Goal: Task Accomplishment & Management: Manage account settings

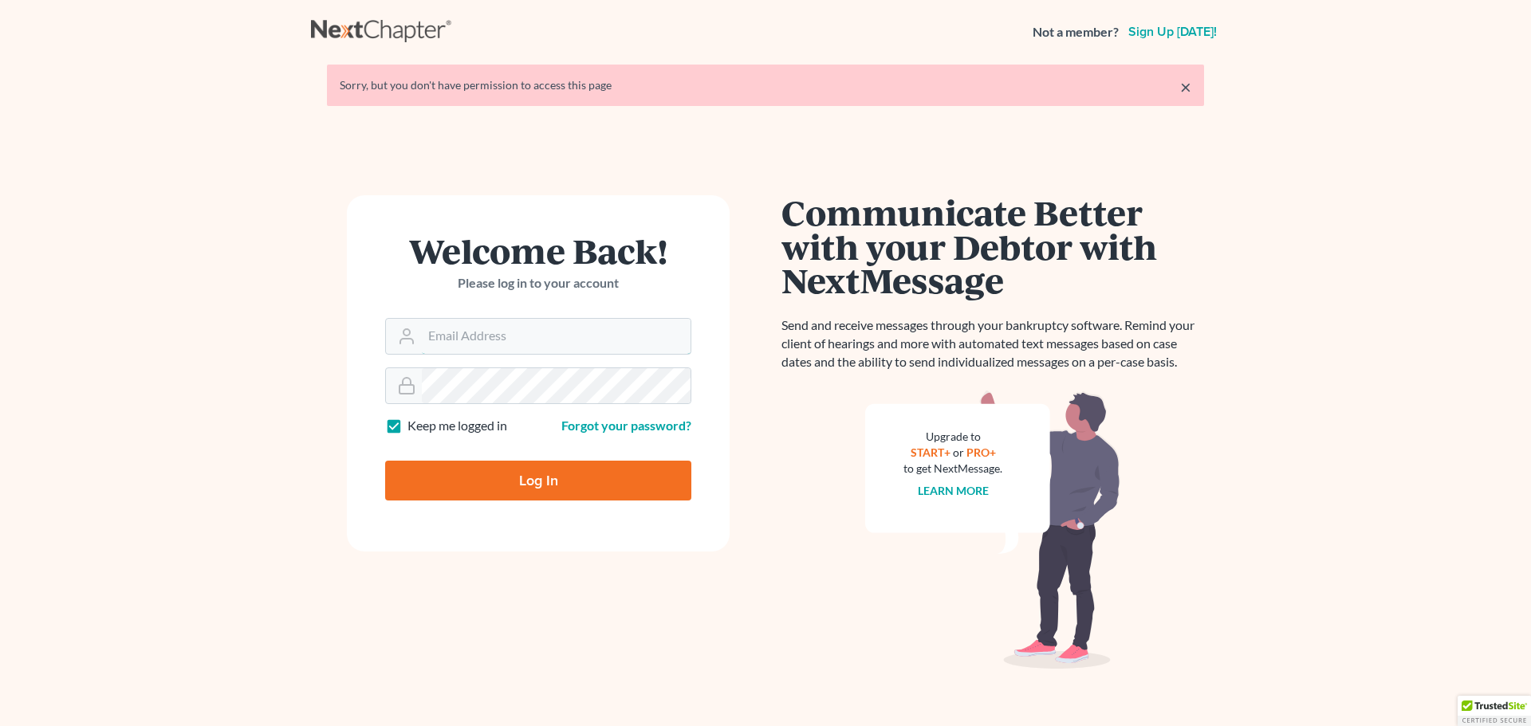
type input "[PERSON_NAME][EMAIL_ADDRESS][DOMAIN_NAME]"
click at [553, 484] on input "Log In" at bounding box center [538, 481] width 306 height 40
type input "Thinking..."
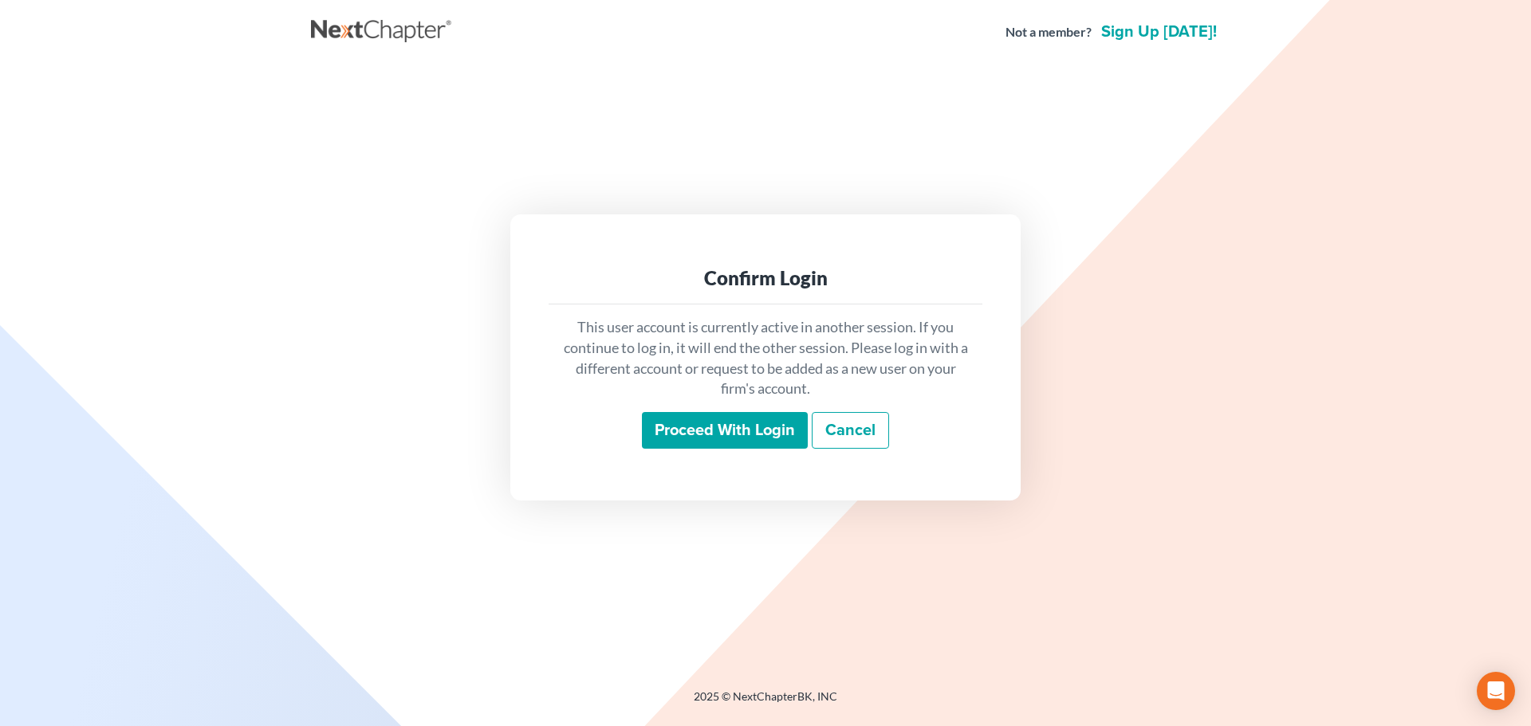
click at [714, 430] on input "Proceed with login" at bounding box center [725, 430] width 166 height 37
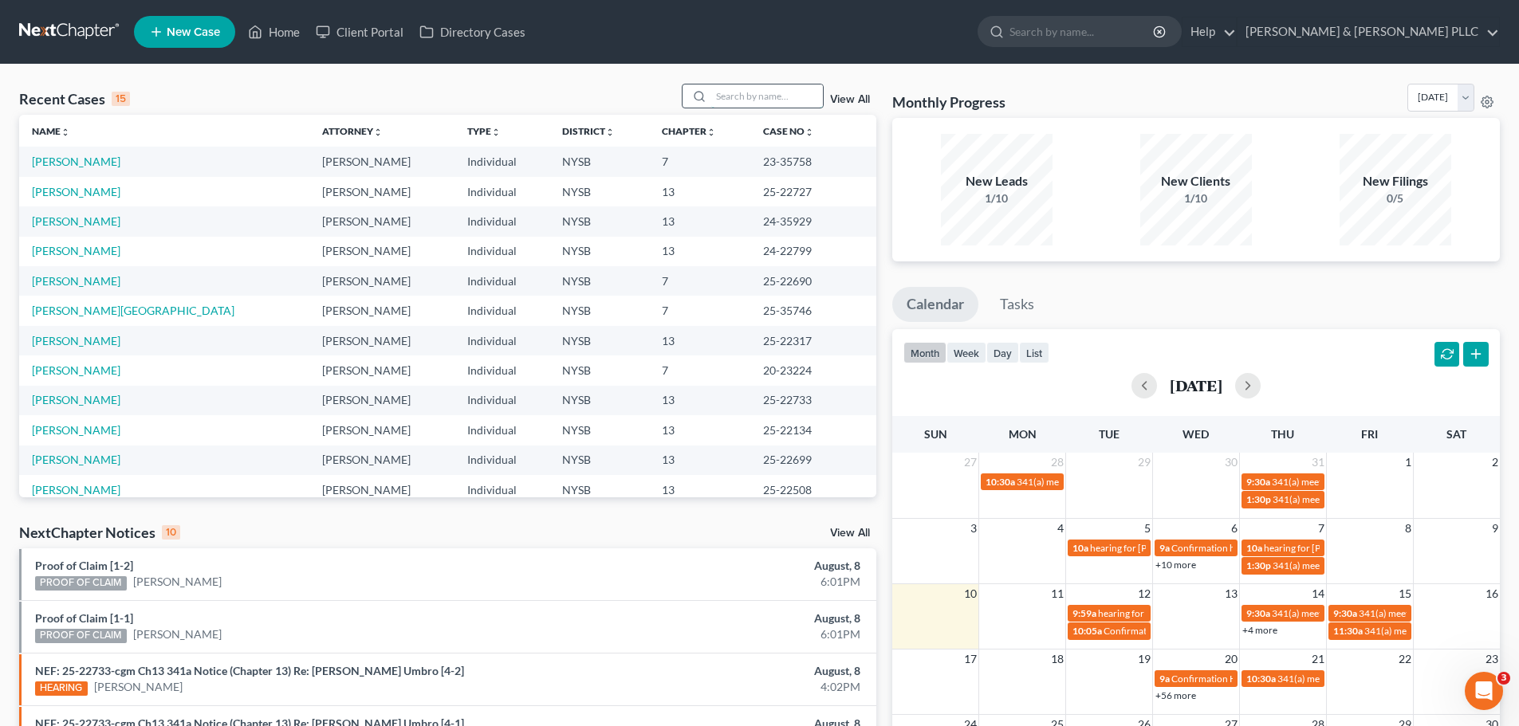
click at [755, 98] on input "search" at bounding box center [767, 96] width 112 height 23
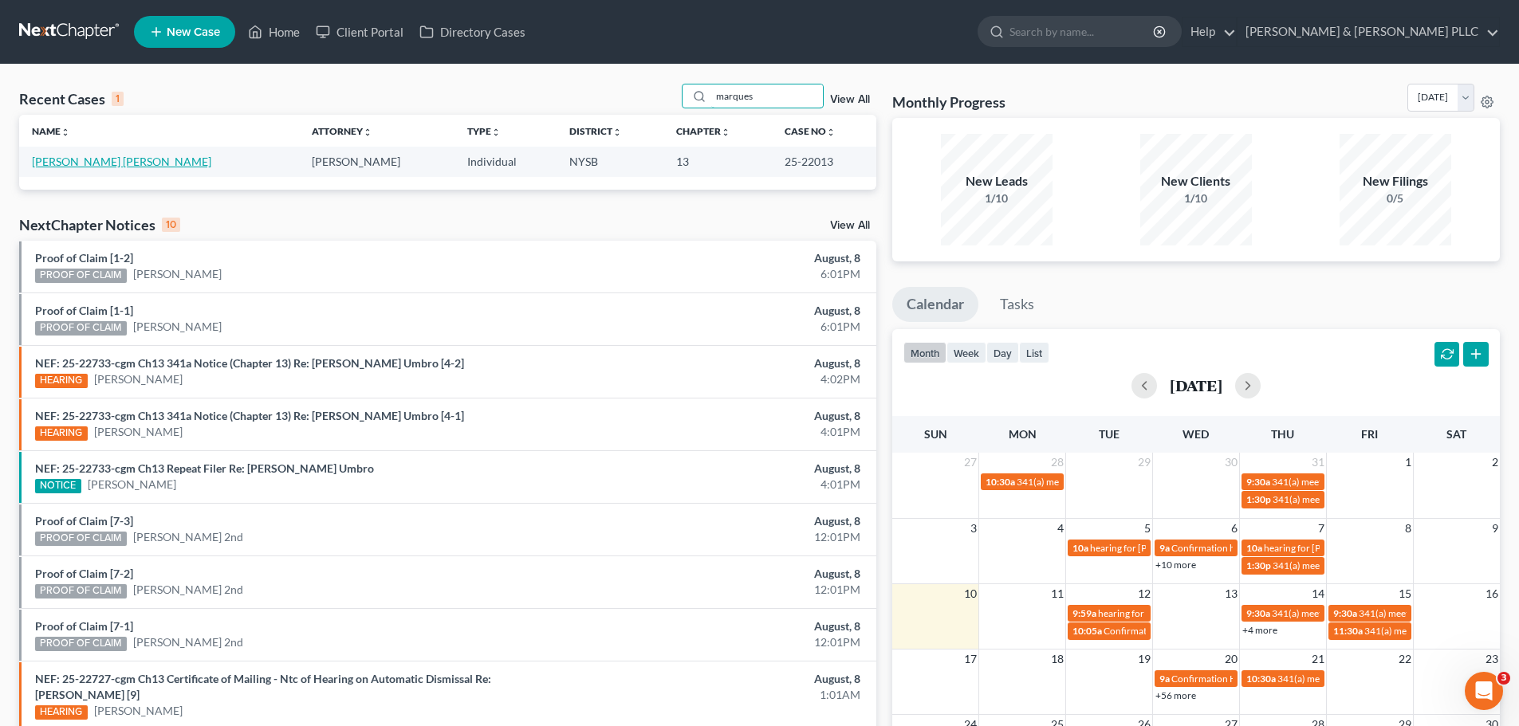
type input "marques"
click at [155, 160] on link "Eusebio Coelho Marques, Maria" at bounding box center [121, 162] width 179 height 14
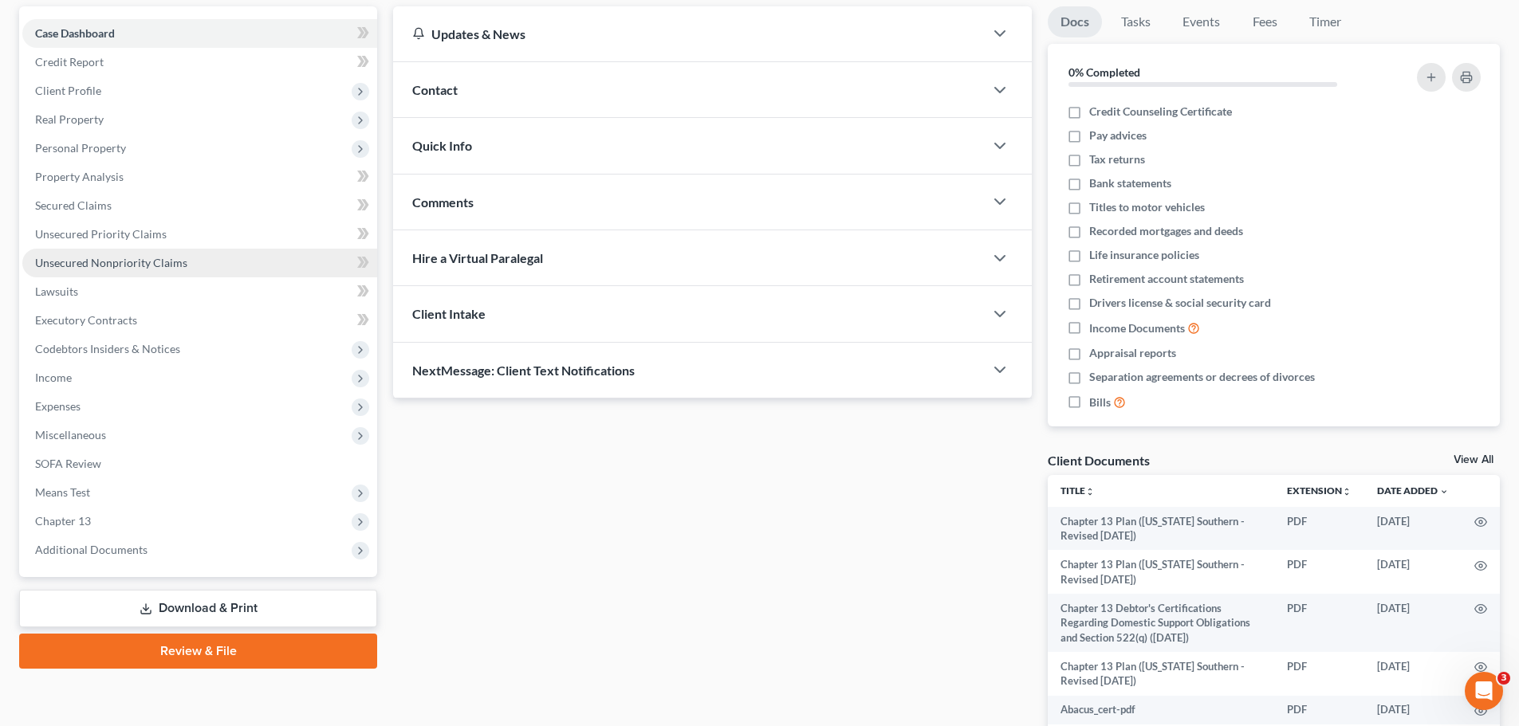
scroll to position [159, 0]
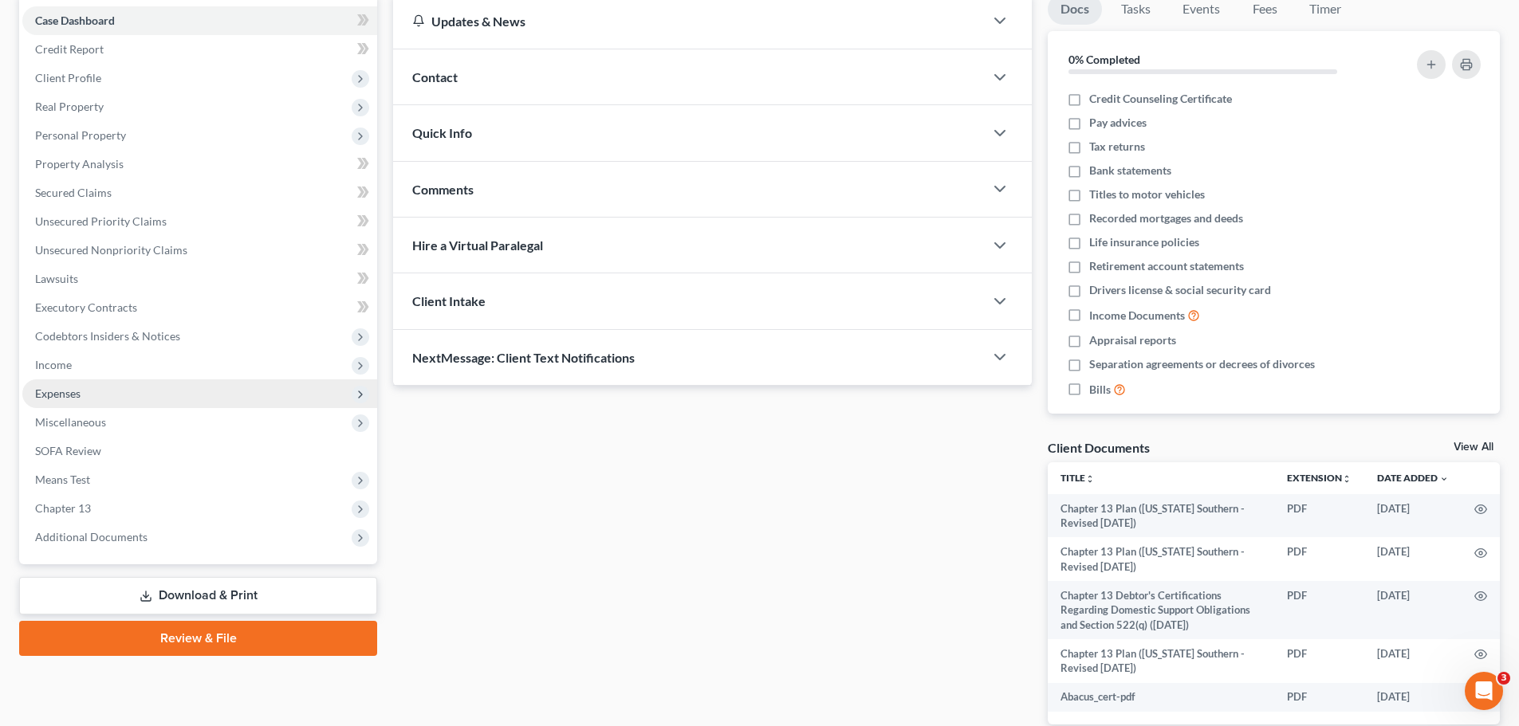
click at [69, 395] on span "Expenses" at bounding box center [57, 394] width 45 height 14
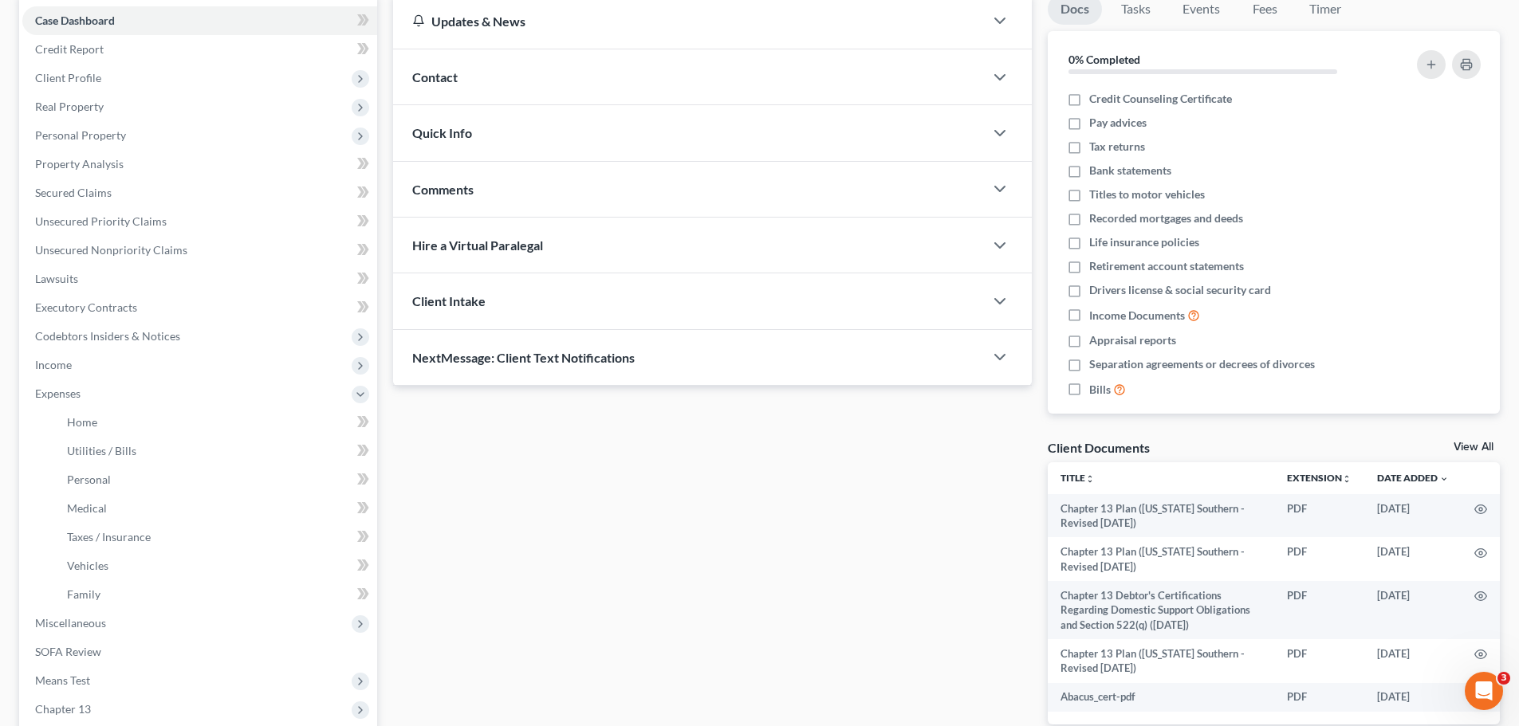
click at [579, 517] on div "Updates & News × New York Southern District Notes: Take a look at NextChapter's…" at bounding box center [712, 372] width 655 height 757
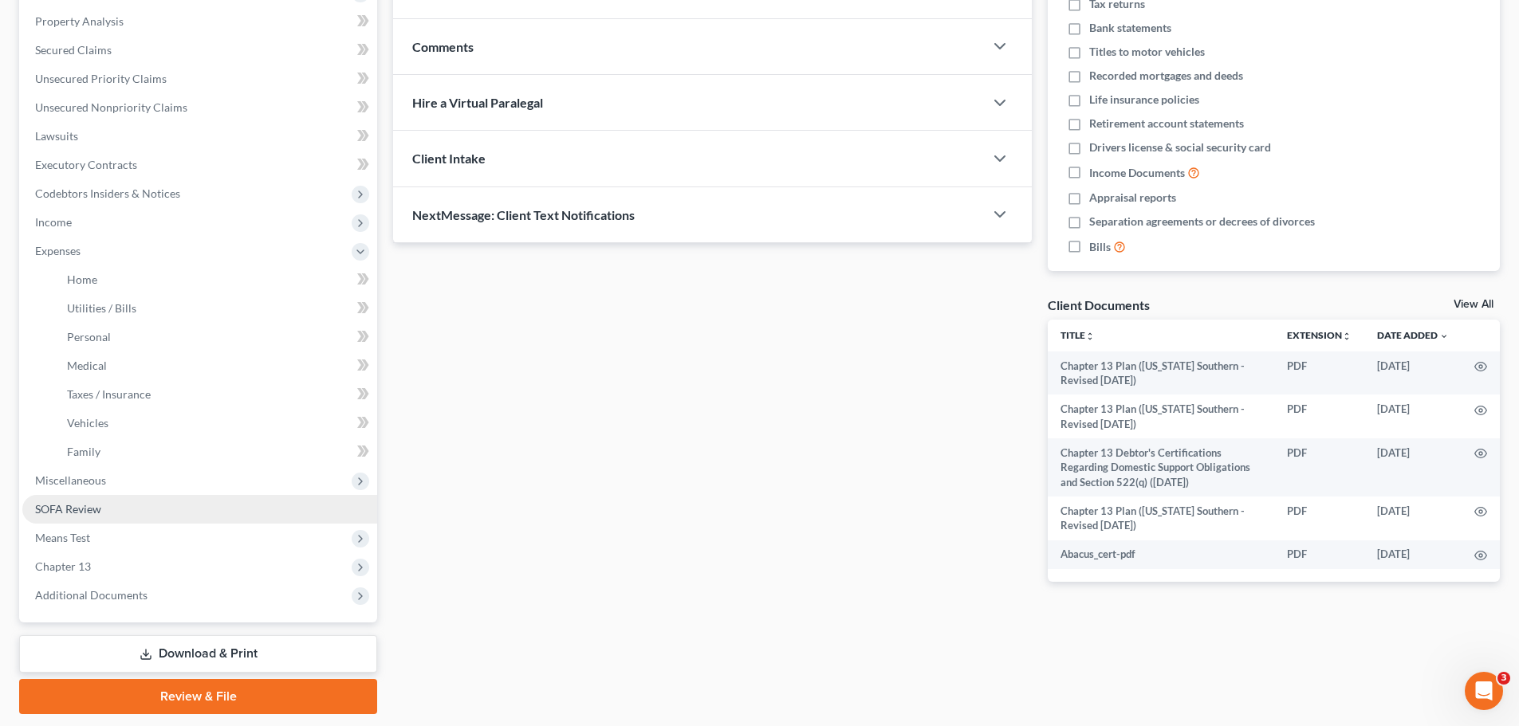
scroll to position [319, 0]
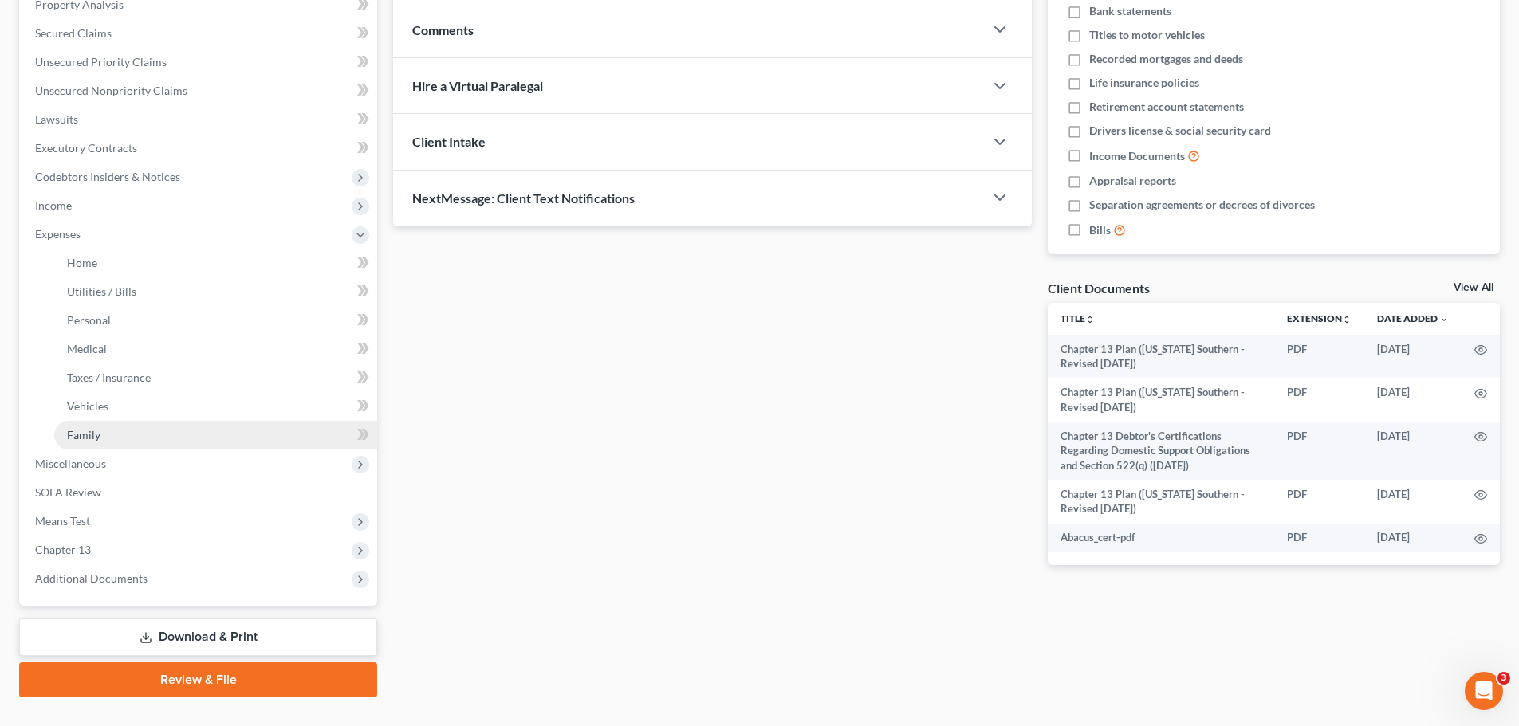
click at [90, 438] on span "Family" at bounding box center [83, 435] width 33 height 14
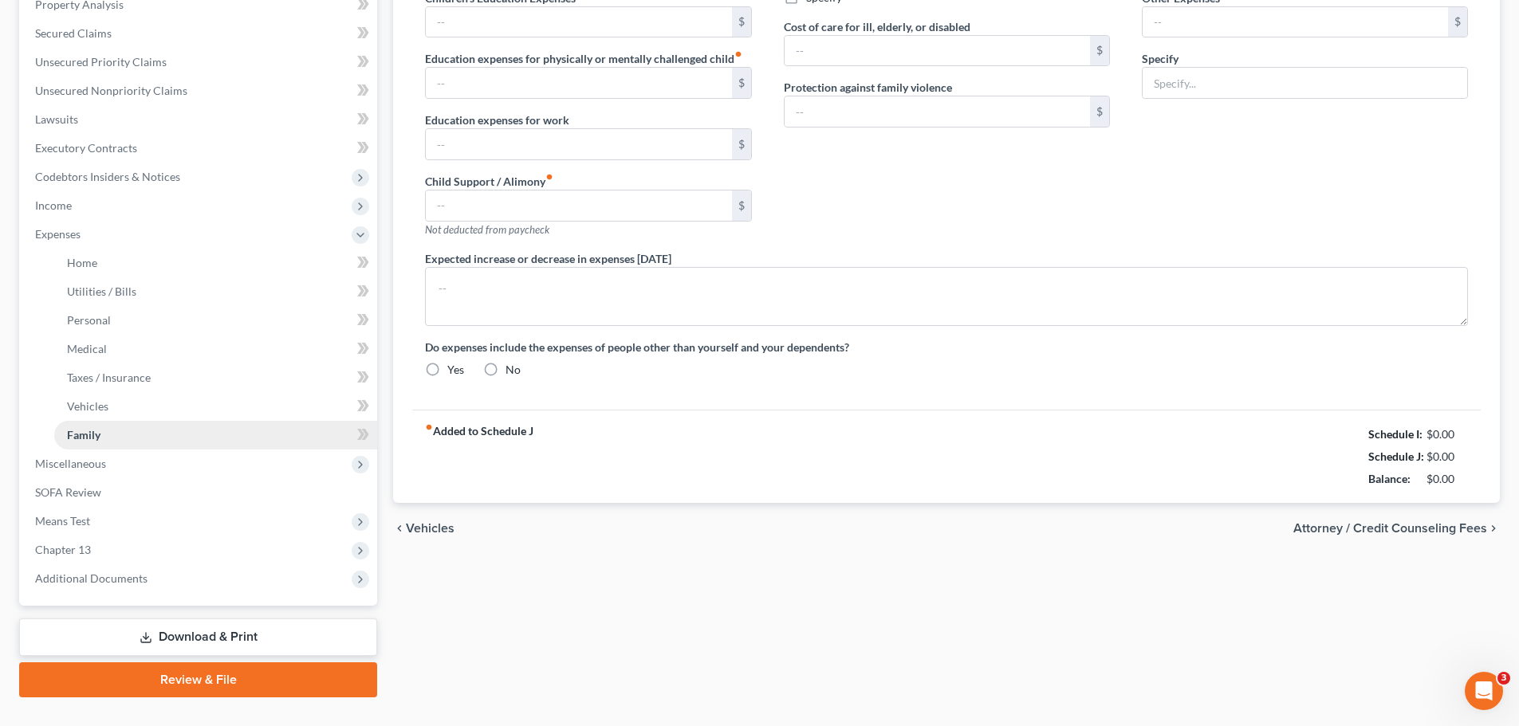
type input "0.00"
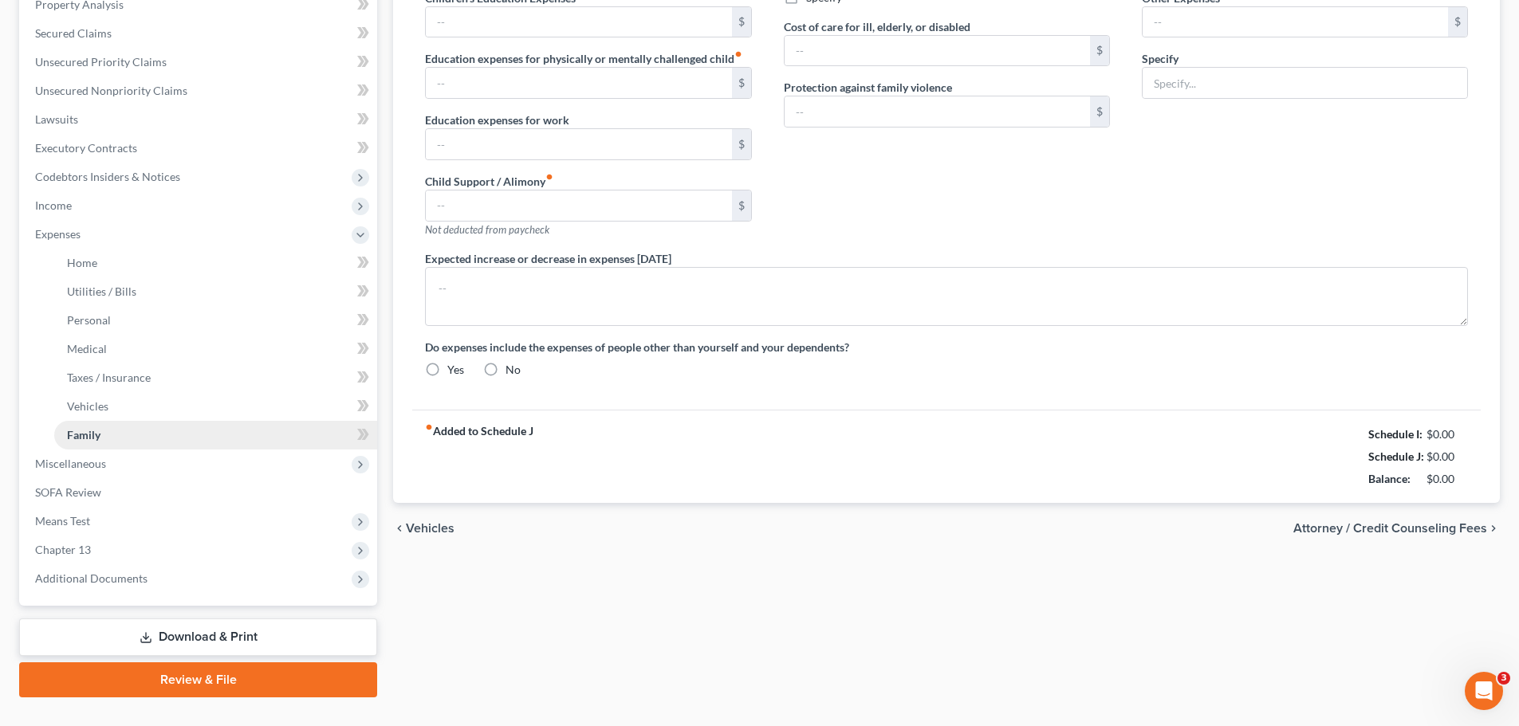
type input "0.00"
radio input "true"
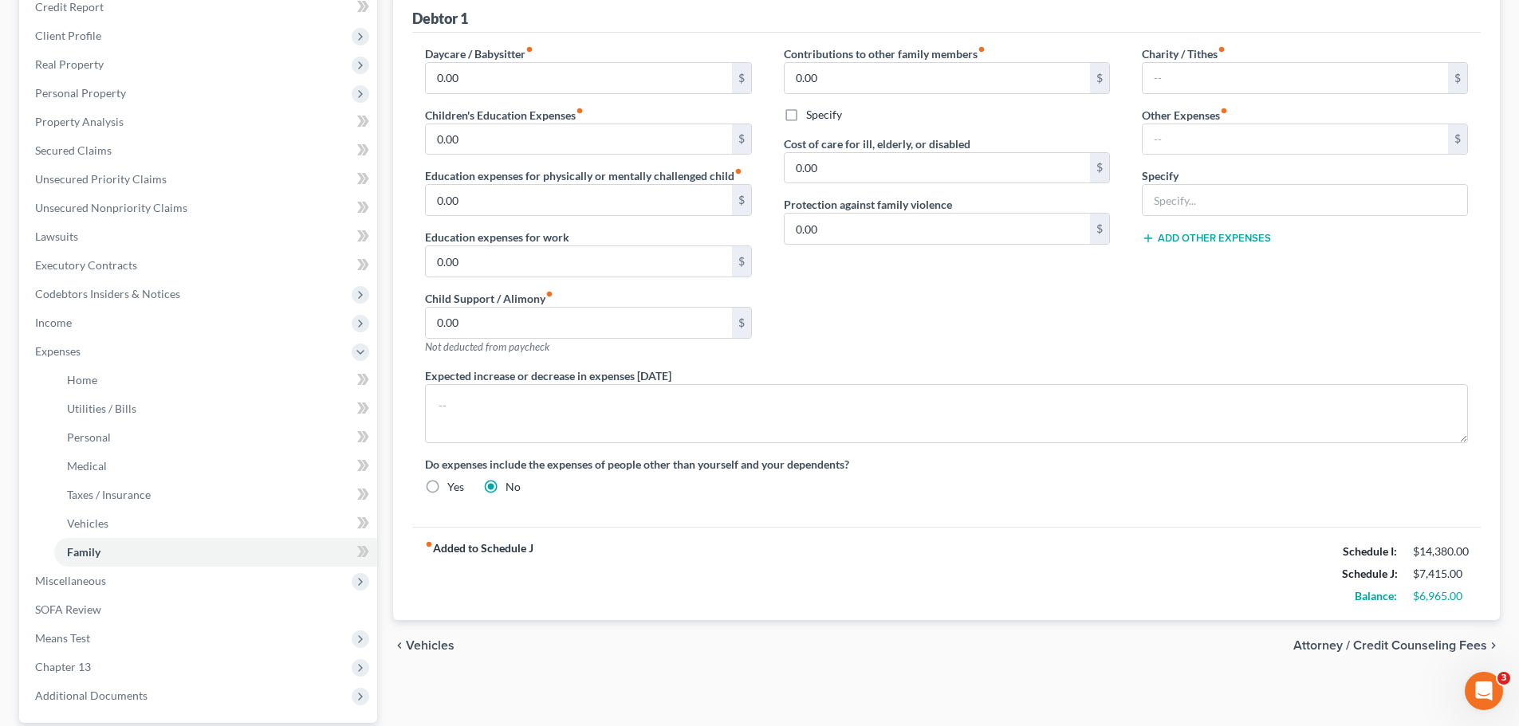
scroll to position [191, 0]
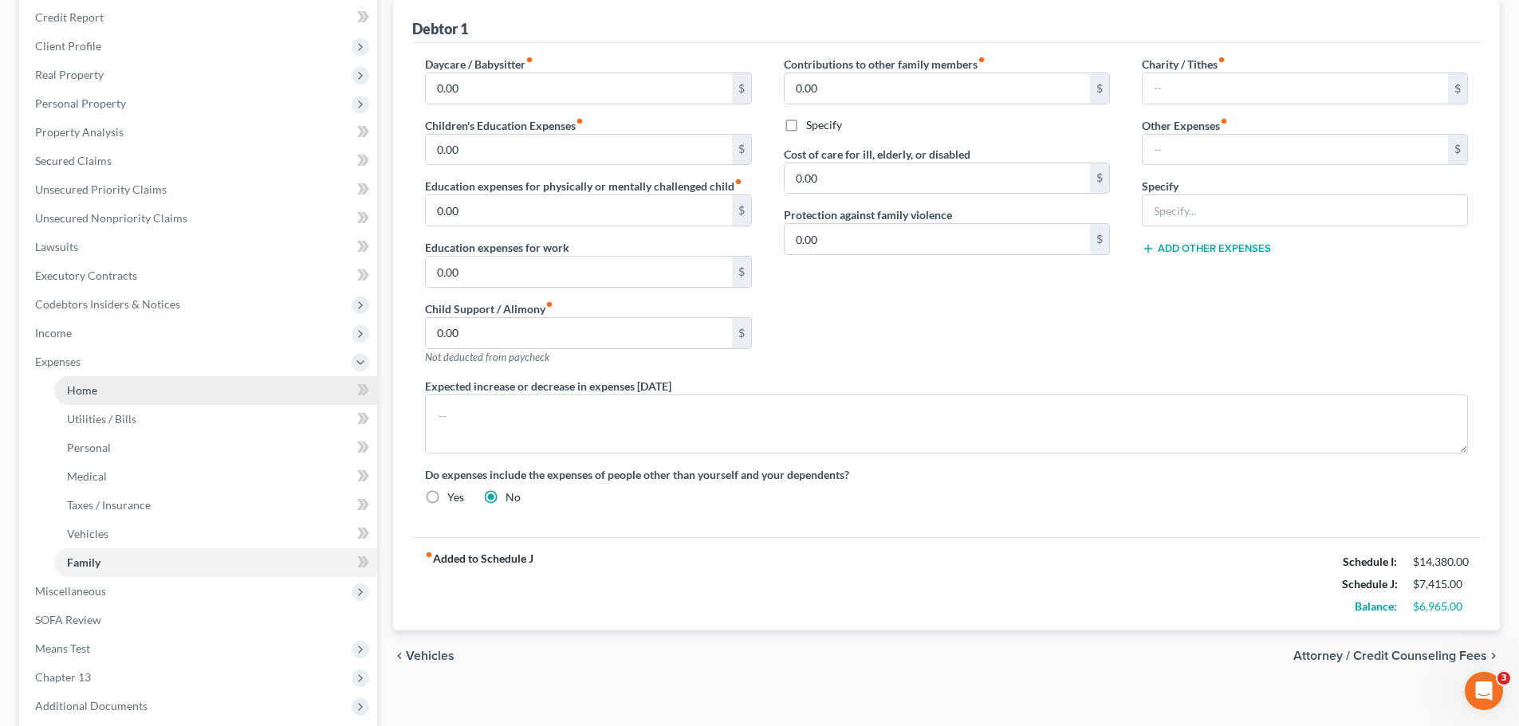
click at [86, 391] on span "Home" at bounding box center [82, 391] width 30 height 14
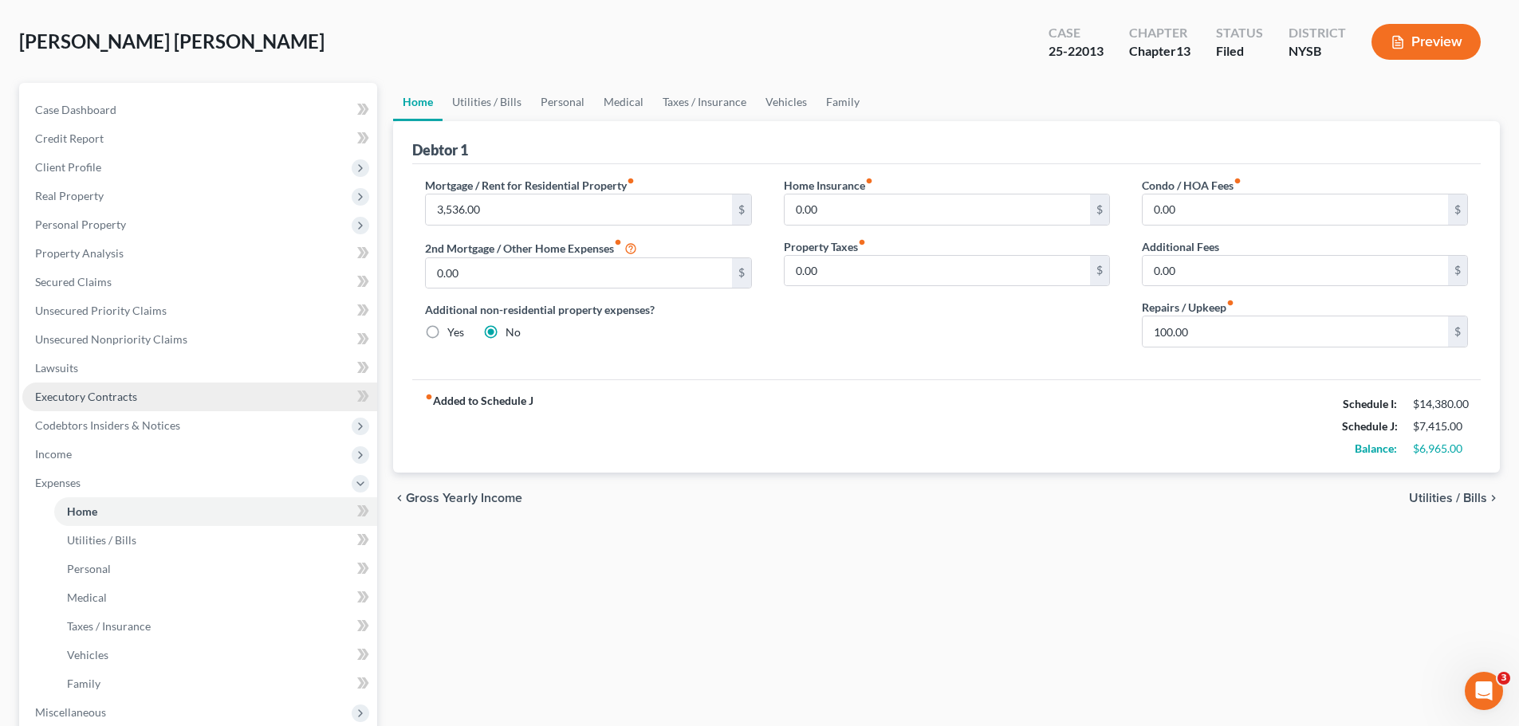
scroll to position [80, 0]
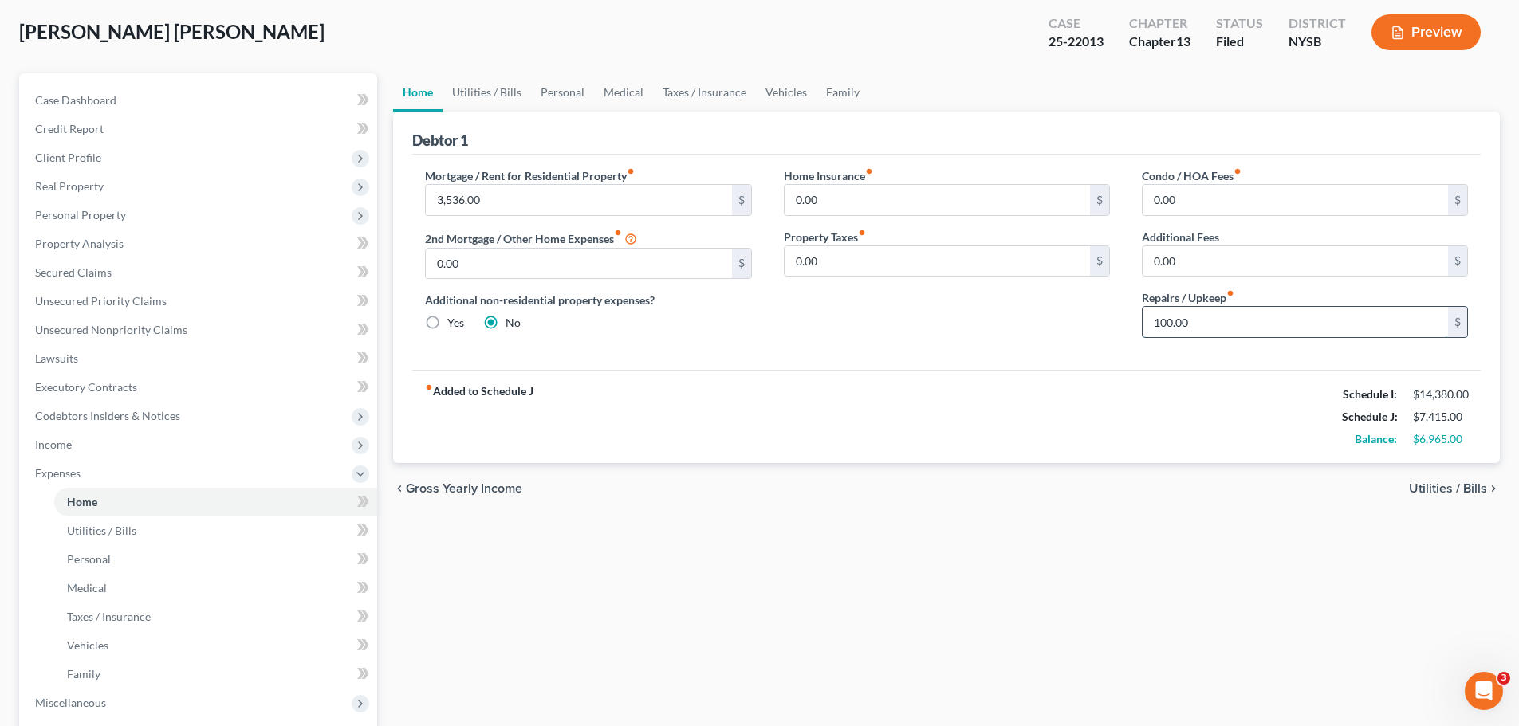
click at [1154, 320] on input "100.00" at bounding box center [1295, 322] width 305 height 30
type input "0.00"
click at [105, 528] on span "Utilities / Bills" at bounding box center [101, 531] width 69 height 14
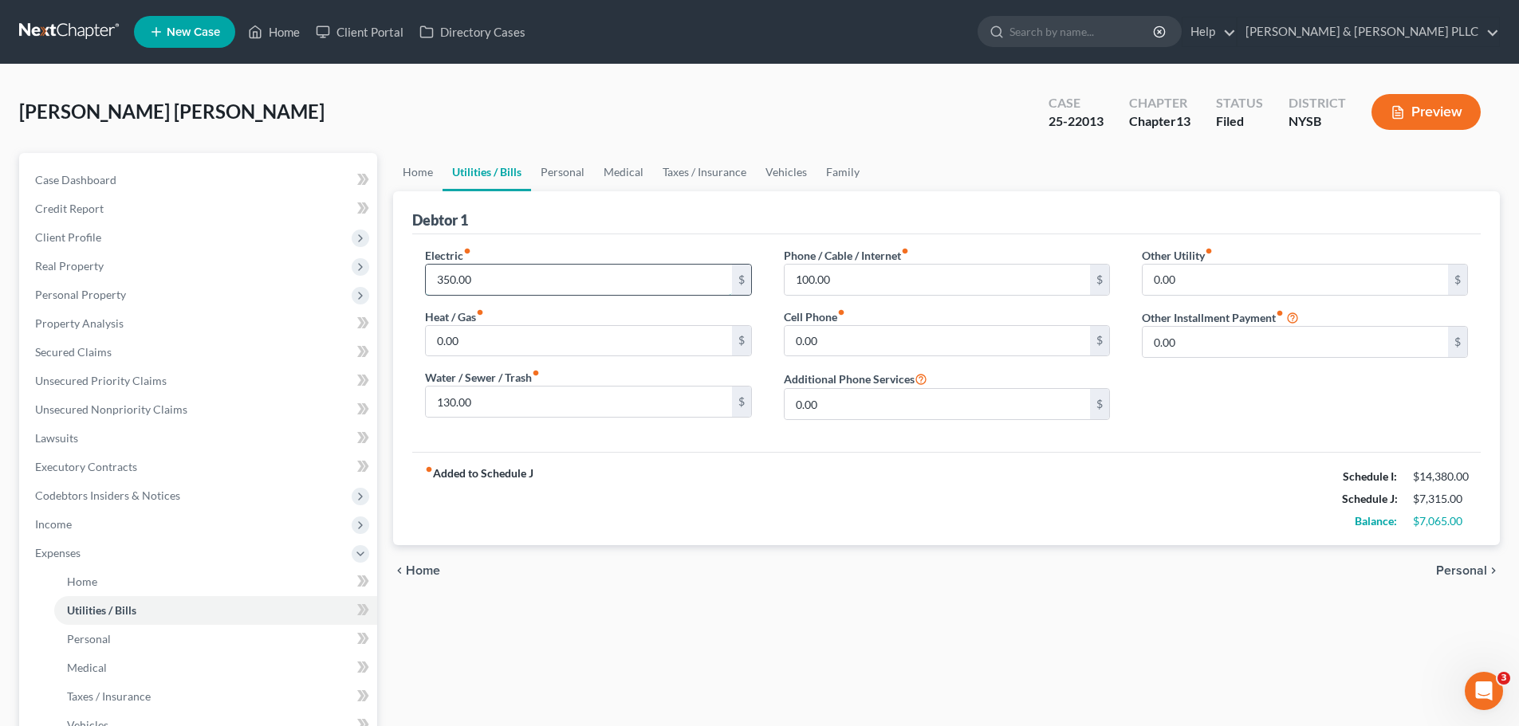
drag, startPoint x: 444, startPoint y: 277, endPoint x: 454, endPoint y: 269, distance: 13.0
click at [446, 276] on input "350.00" at bounding box center [578, 280] width 305 height 30
type input "340.00"
drag, startPoint x: 445, startPoint y: 402, endPoint x: 447, endPoint y: 391, distance: 11.4
click at [445, 400] on input "130.00" at bounding box center [578, 402] width 305 height 30
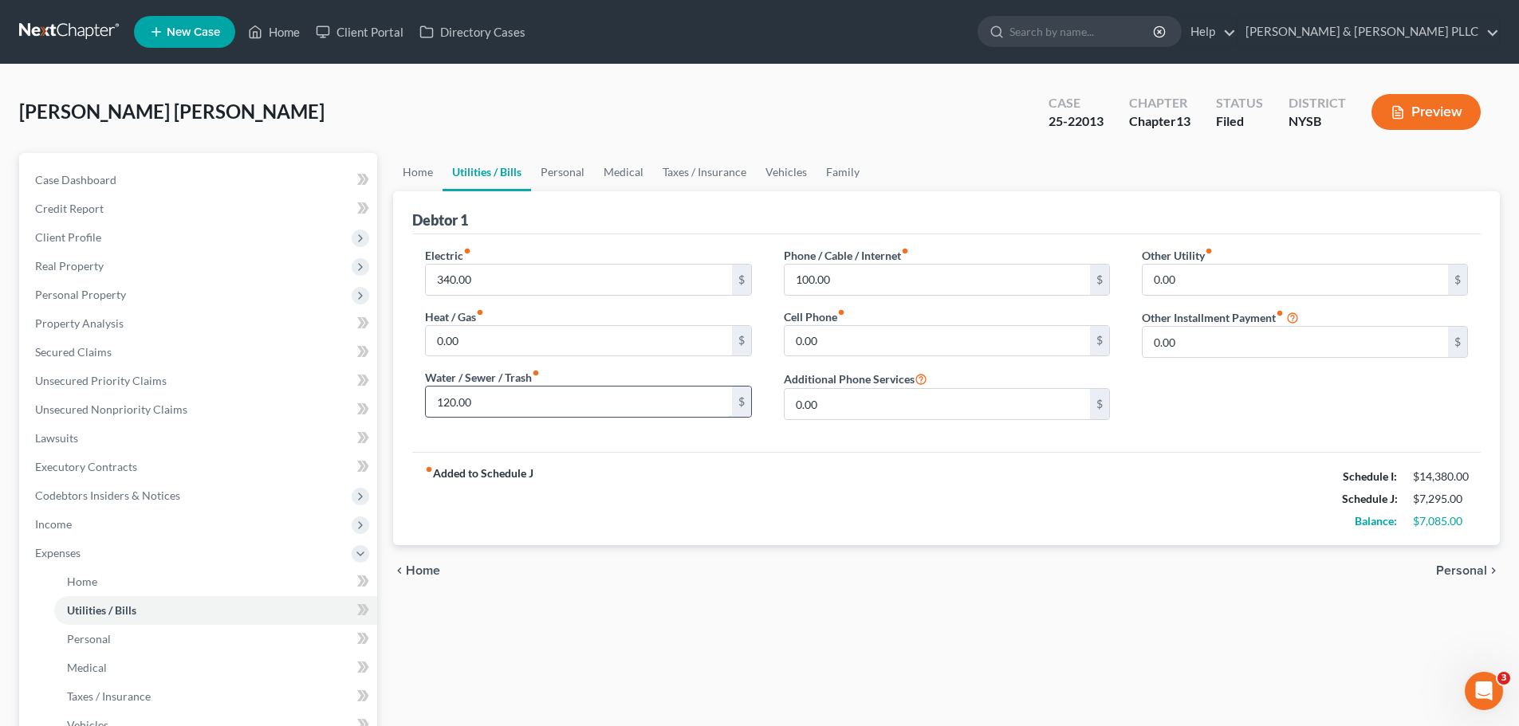
click at [447, 397] on input "120.00" at bounding box center [578, 402] width 305 height 30
type input "100.00"
click at [1459, 567] on span "Personal" at bounding box center [1461, 570] width 51 height 13
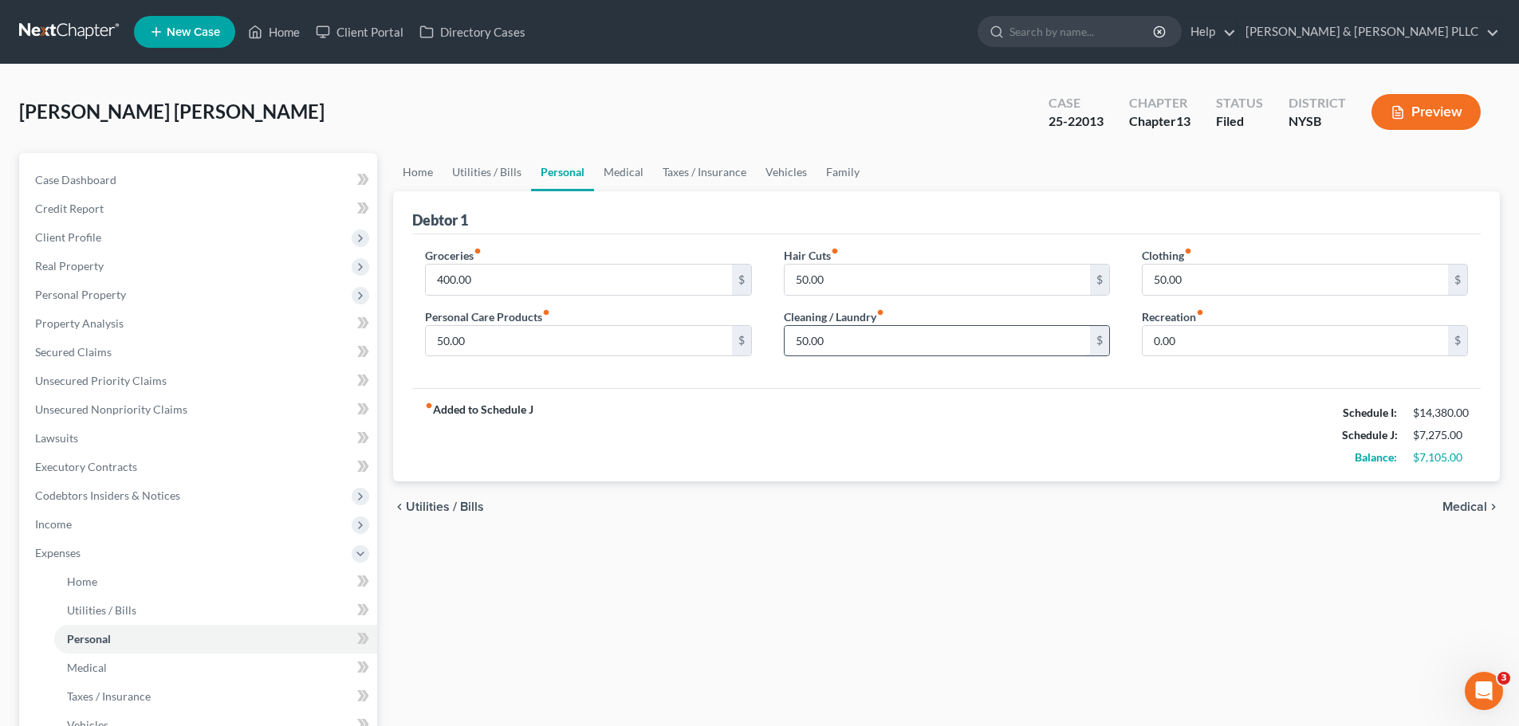
click at [794, 340] on input "50.00" at bounding box center [937, 341] width 305 height 30
type input "40.00"
click at [1151, 277] on input "50.00" at bounding box center [1295, 280] width 305 height 30
click at [1163, 274] on input "40.00" at bounding box center [1295, 280] width 305 height 30
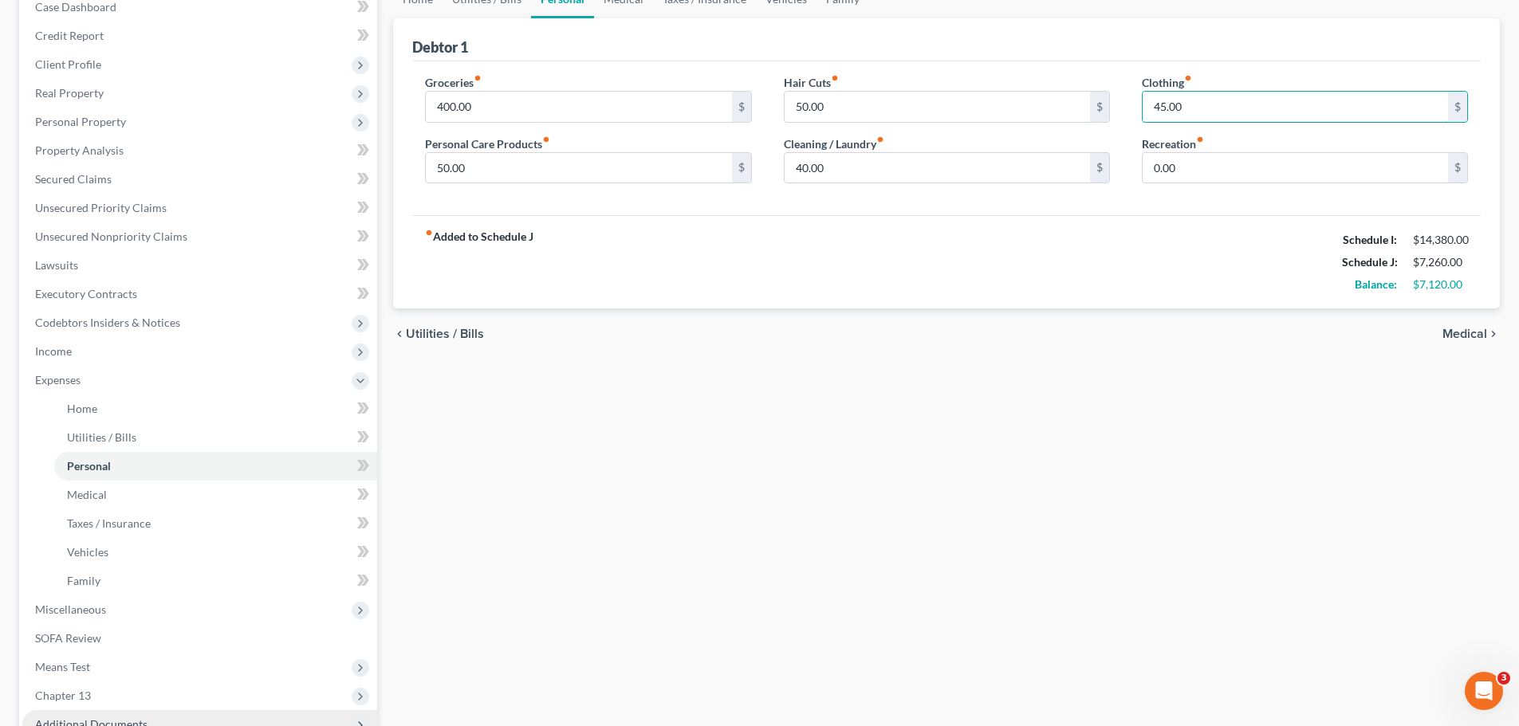
scroll to position [351, 0]
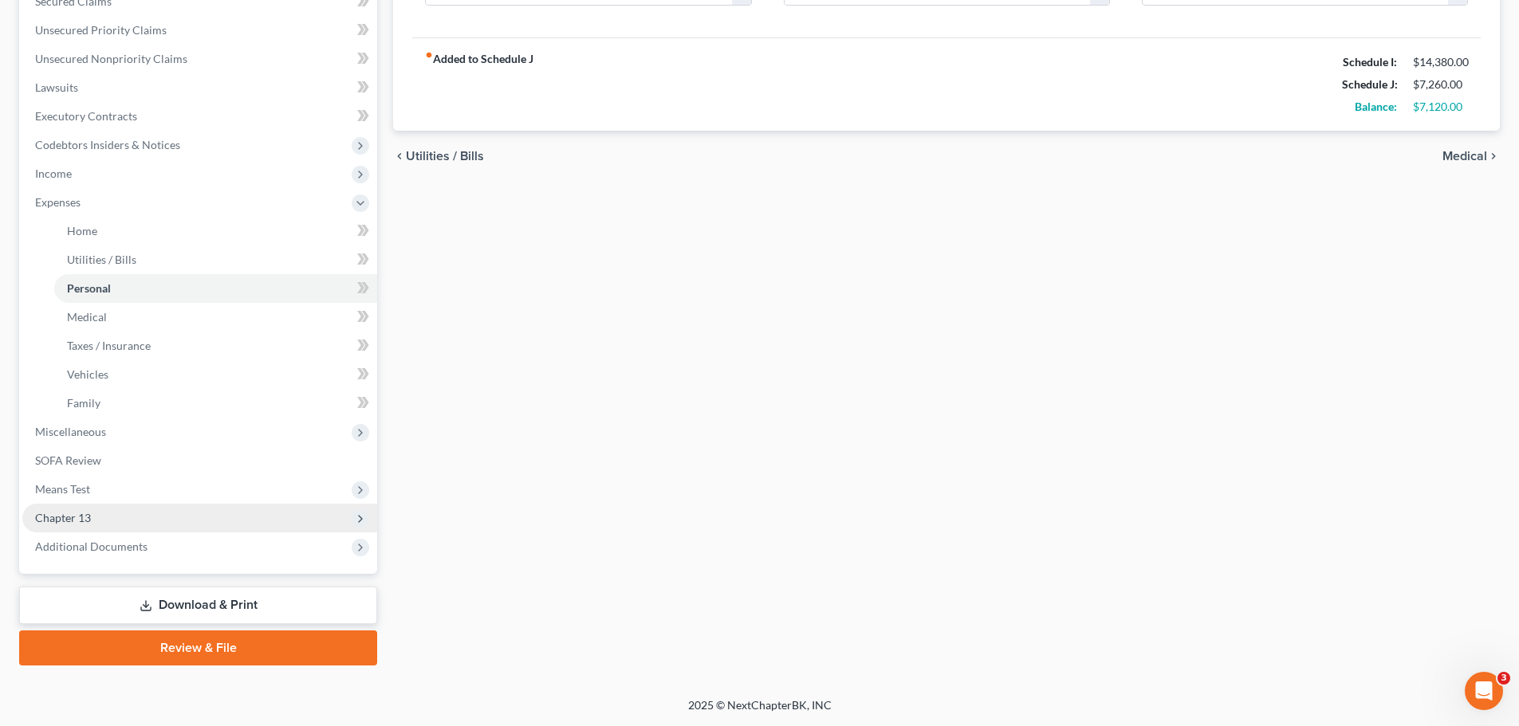
type input "45.00"
click at [82, 518] on span "Chapter 13" at bounding box center [63, 518] width 56 height 14
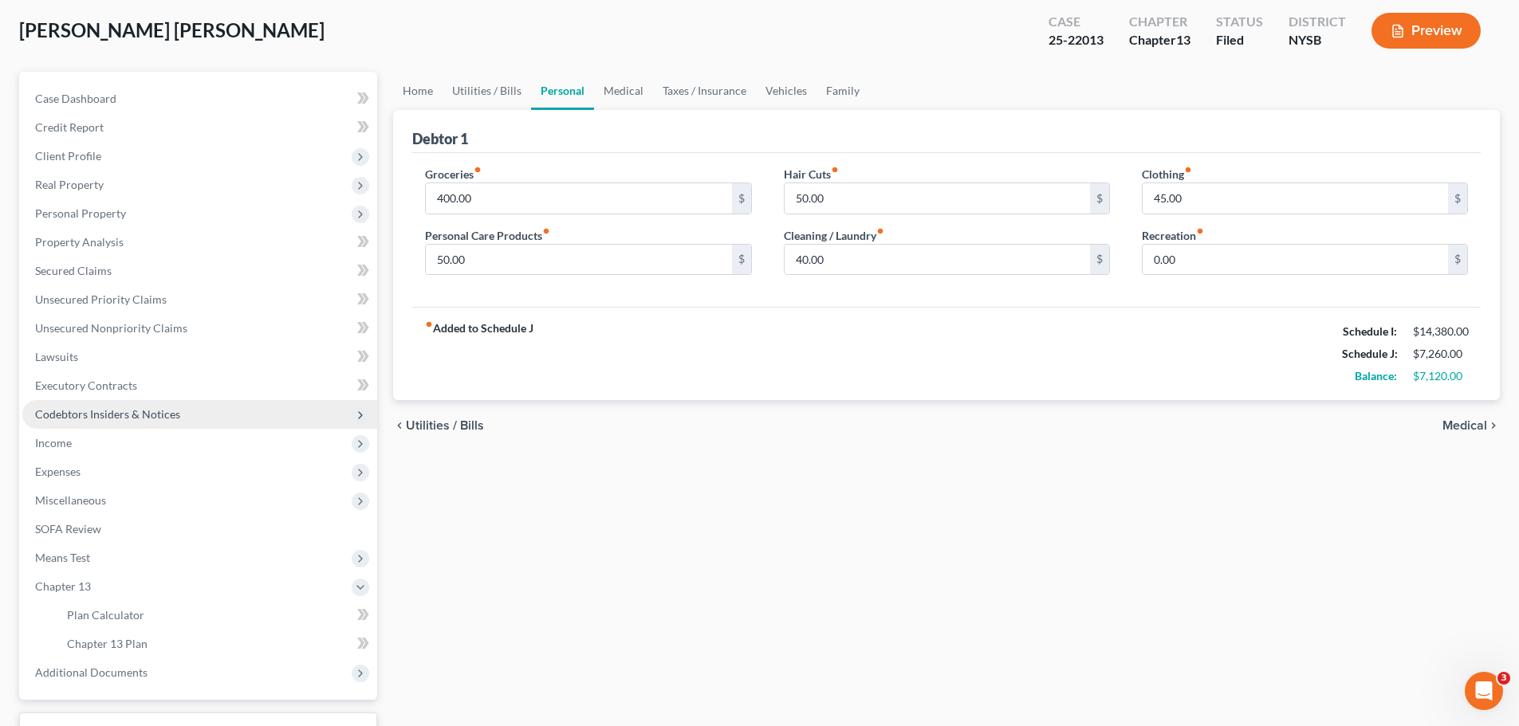
scroll to position [207, 0]
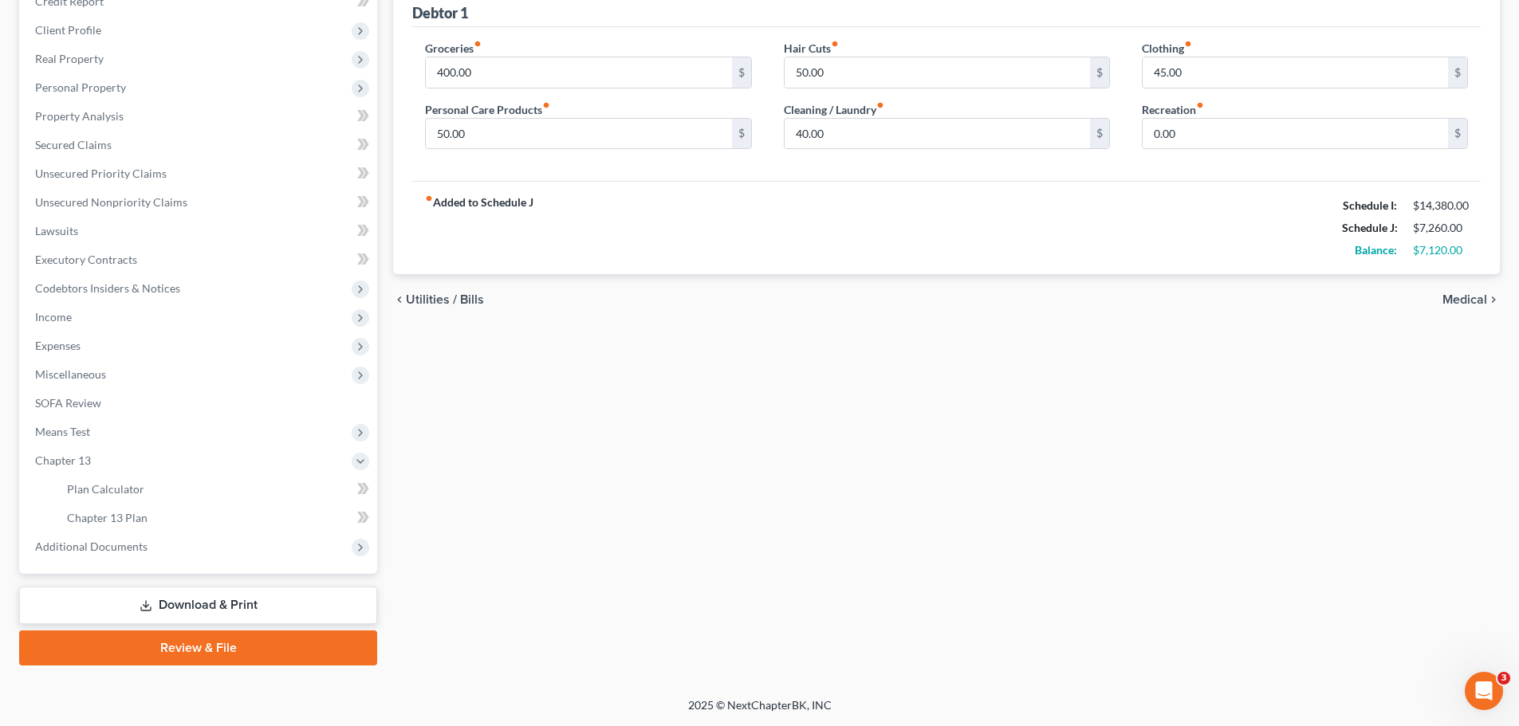
click at [218, 601] on link "Download & Print" at bounding box center [198, 605] width 358 height 37
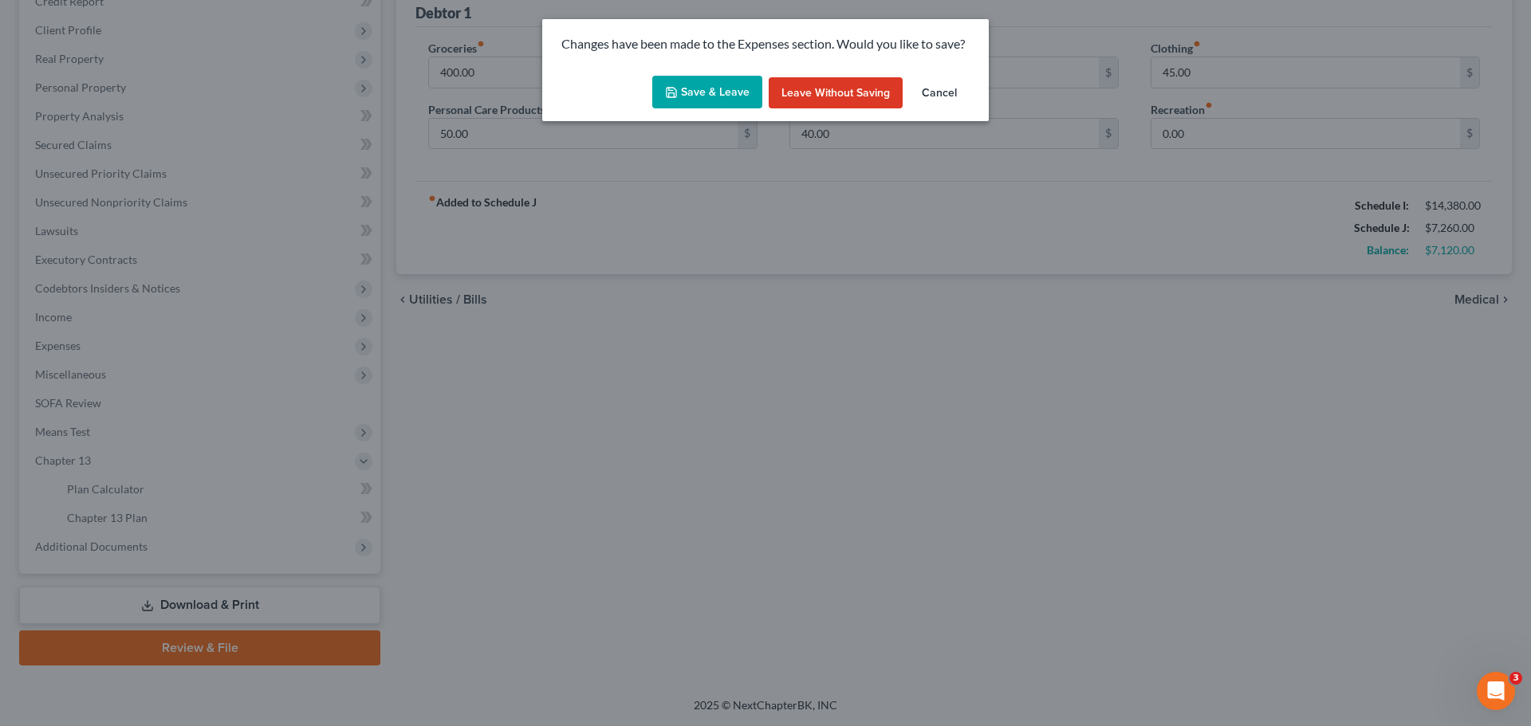
click at [722, 92] on button "Save & Leave" at bounding box center [707, 92] width 110 height 33
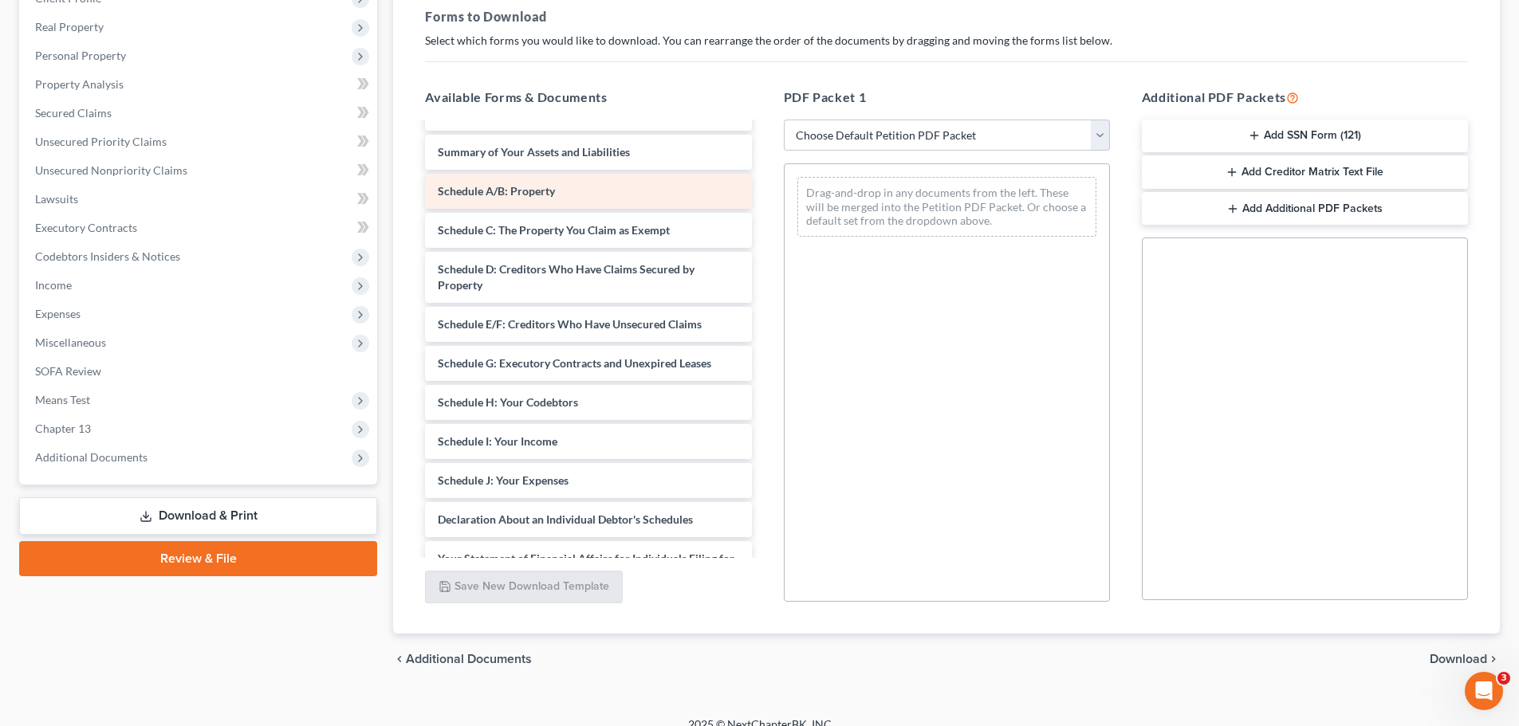
scroll to position [319, 0]
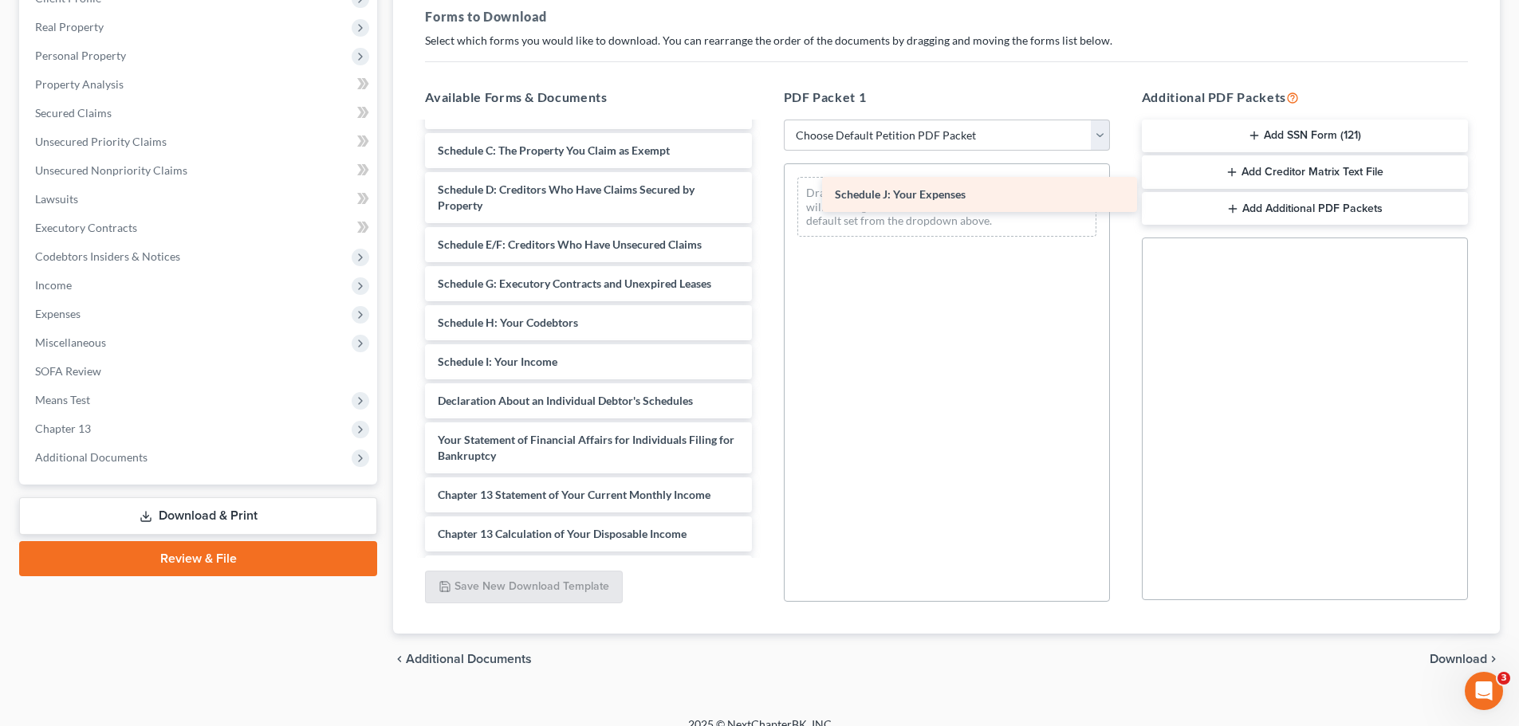
drag, startPoint x: 606, startPoint y: 465, endPoint x: 1003, endPoint y: 195, distance: 480.3
click at [764, 195] on div "Schedule J: Your Expenses Chapter 13 Plan (New York Southern - Revised 1/1/2022…" at bounding box center [588, 264] width 352 height 919
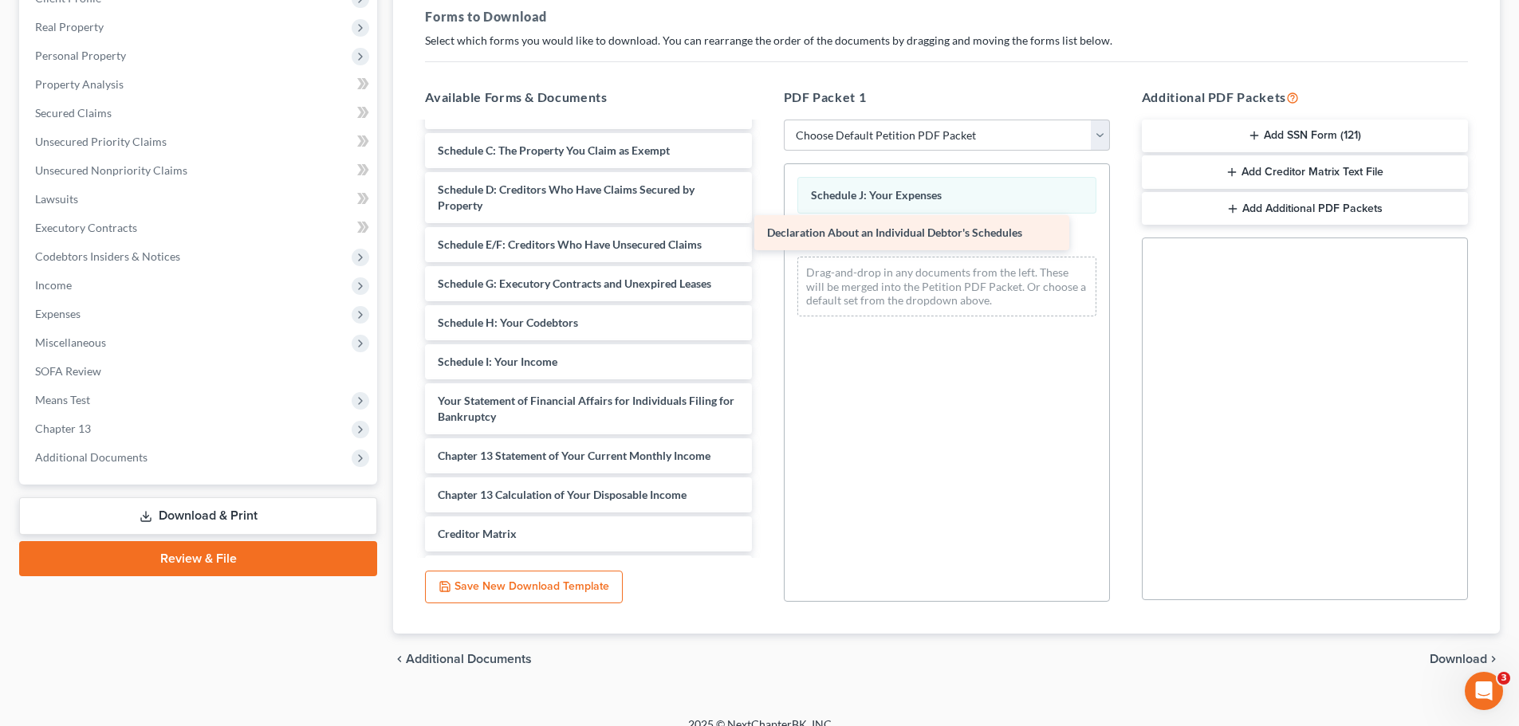
drag, startPoint x: 651, startPoint y: 470, endPoint x: 981, endPoint y: 238, distance: 402.8
click at [764, 238] on div "Declaration About an Individual Debtor's Schedules Chapter 13 Plan (New York So…" at bounding box center [588, 245] width 352 height 880
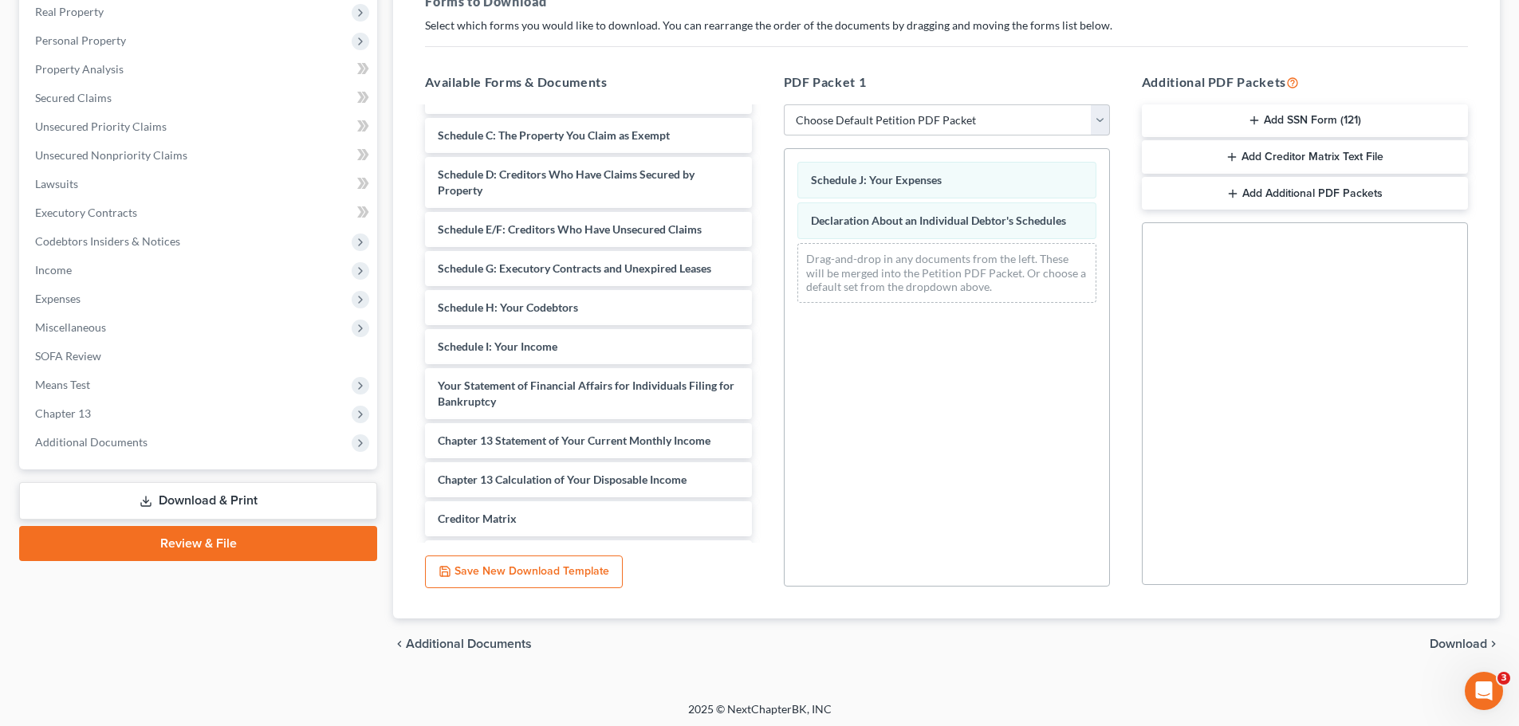
scroll to position [258, 0]
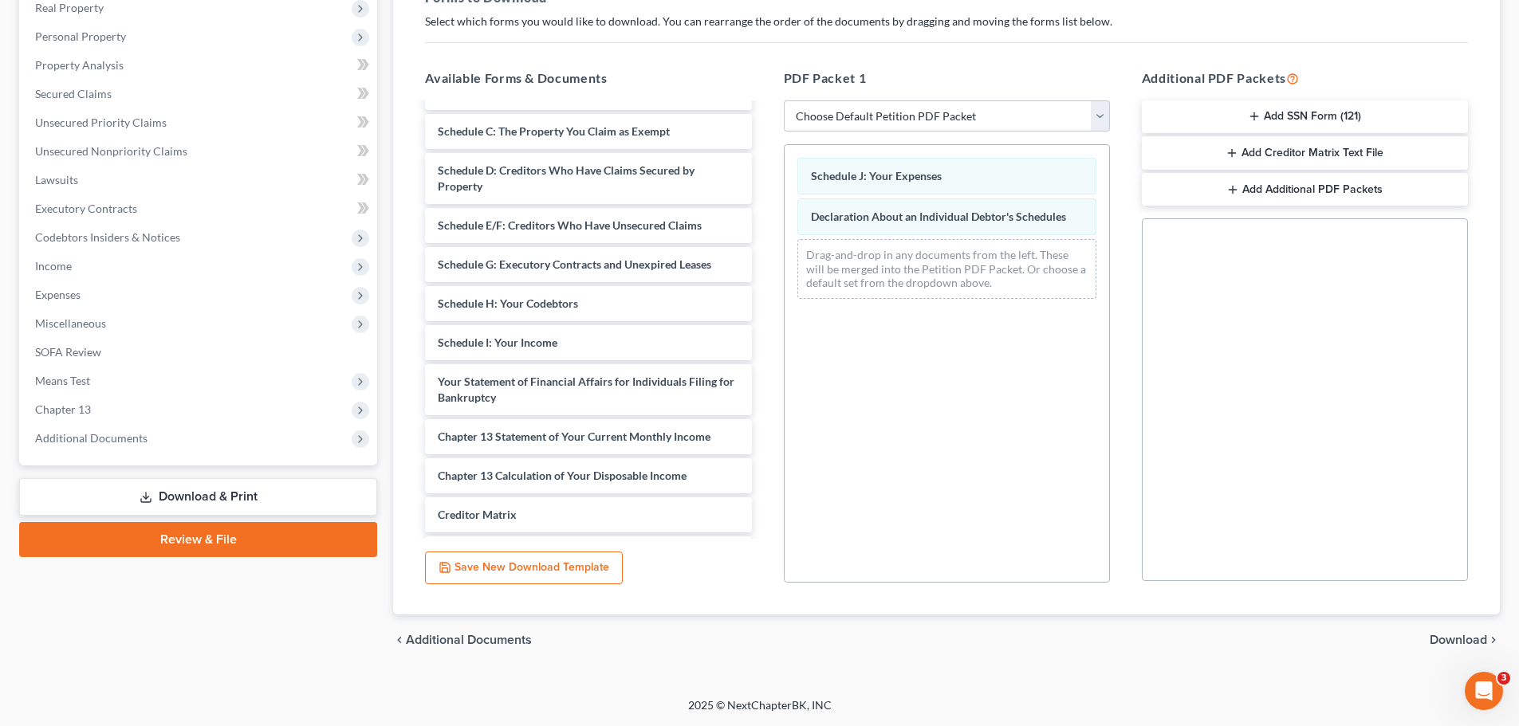
click at [1465, 635] on span "Download" at bounding box center [1458, 640] width 57 height 13
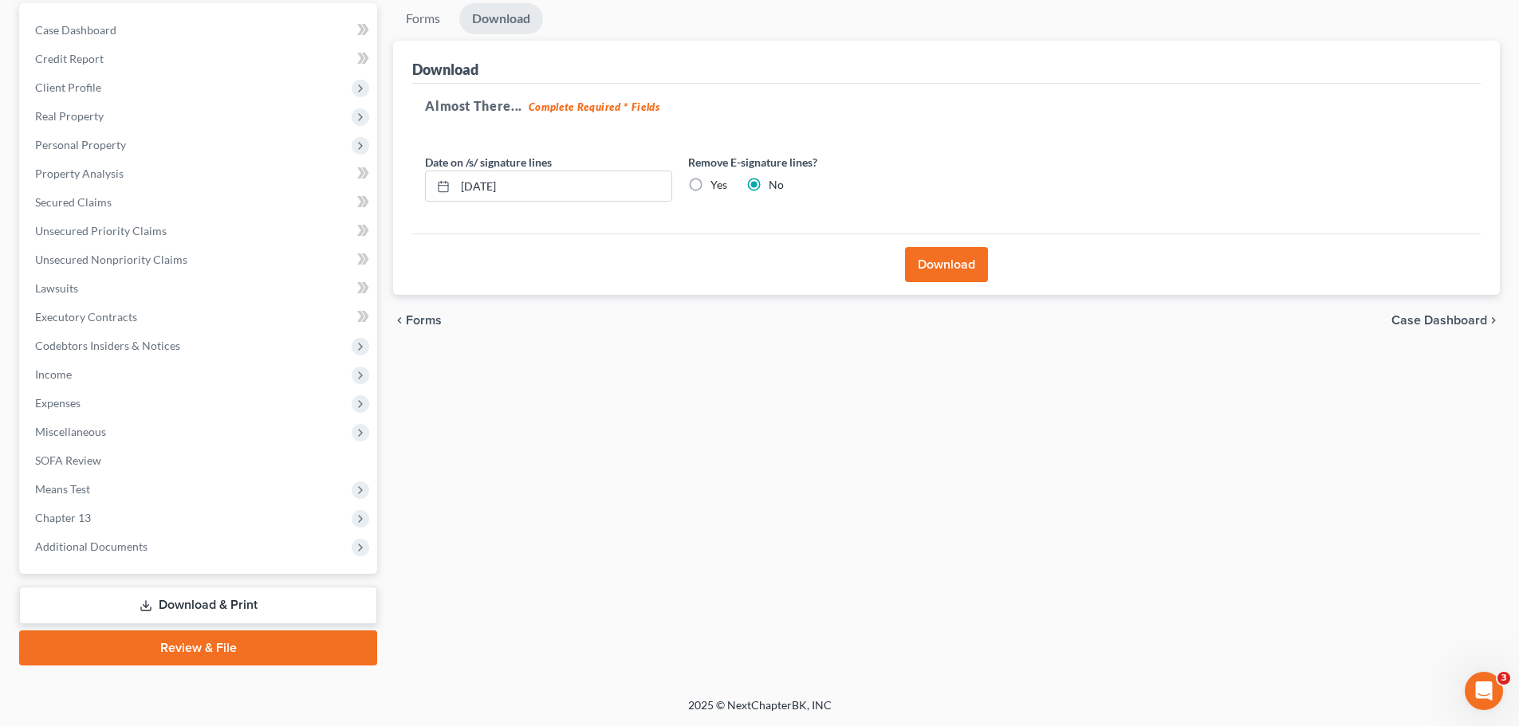
scroll to position [150, 0]
click at [960, 256] on button "Download" at bounding box center [946, 264] width 83 height 35
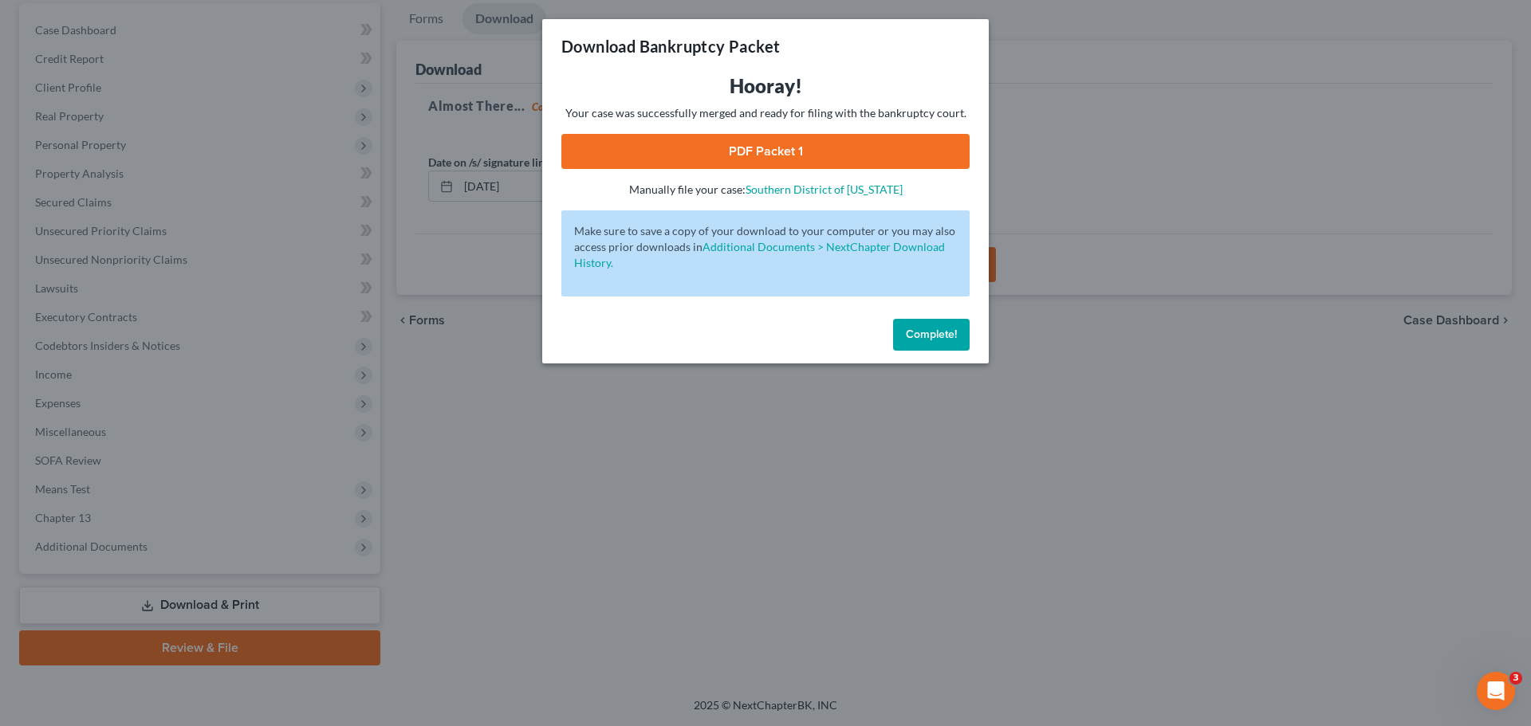
click at [952, 336] on span "Complete!" at bounding box center [931, 335] width 51 height 14
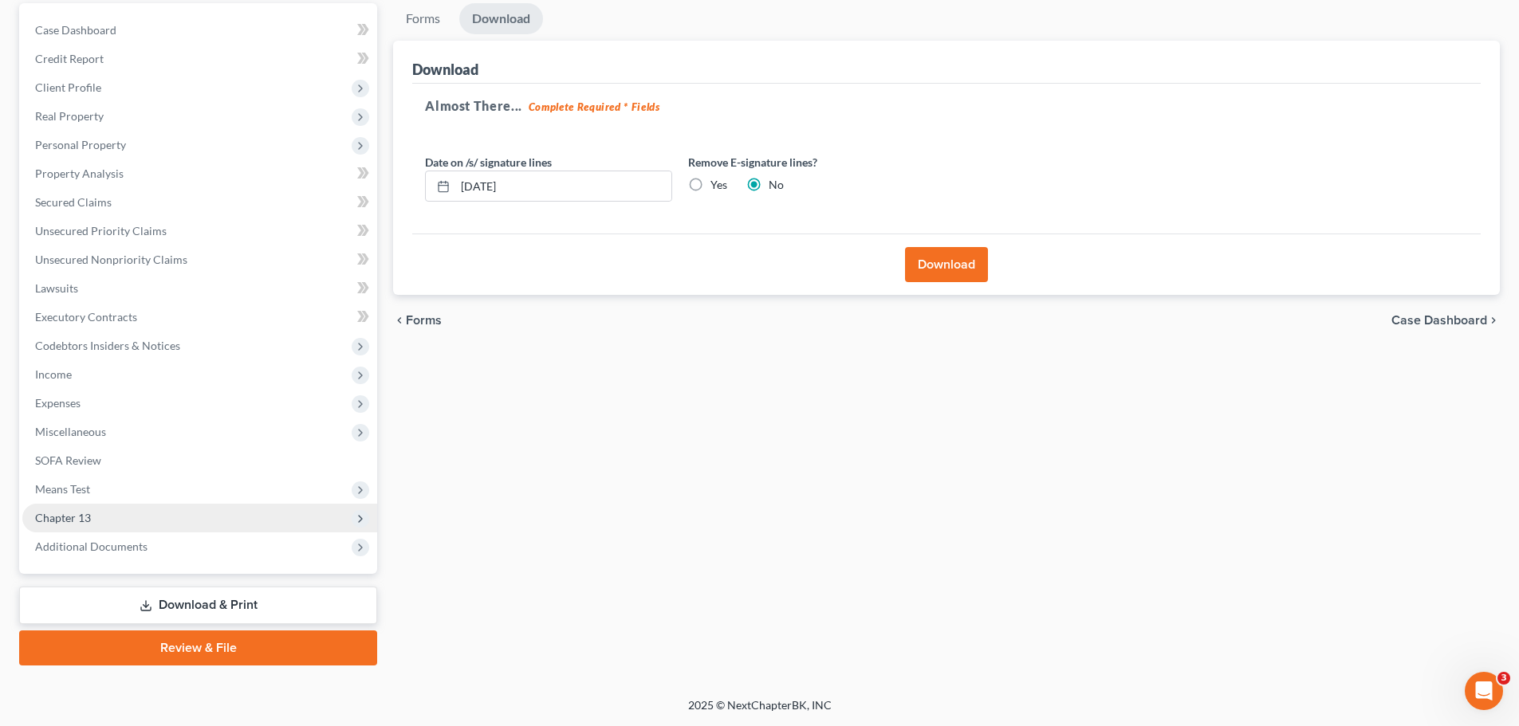
click at [66, 521] on span "Chapter 13" at bounding box center [63, 518] width 56 height 14
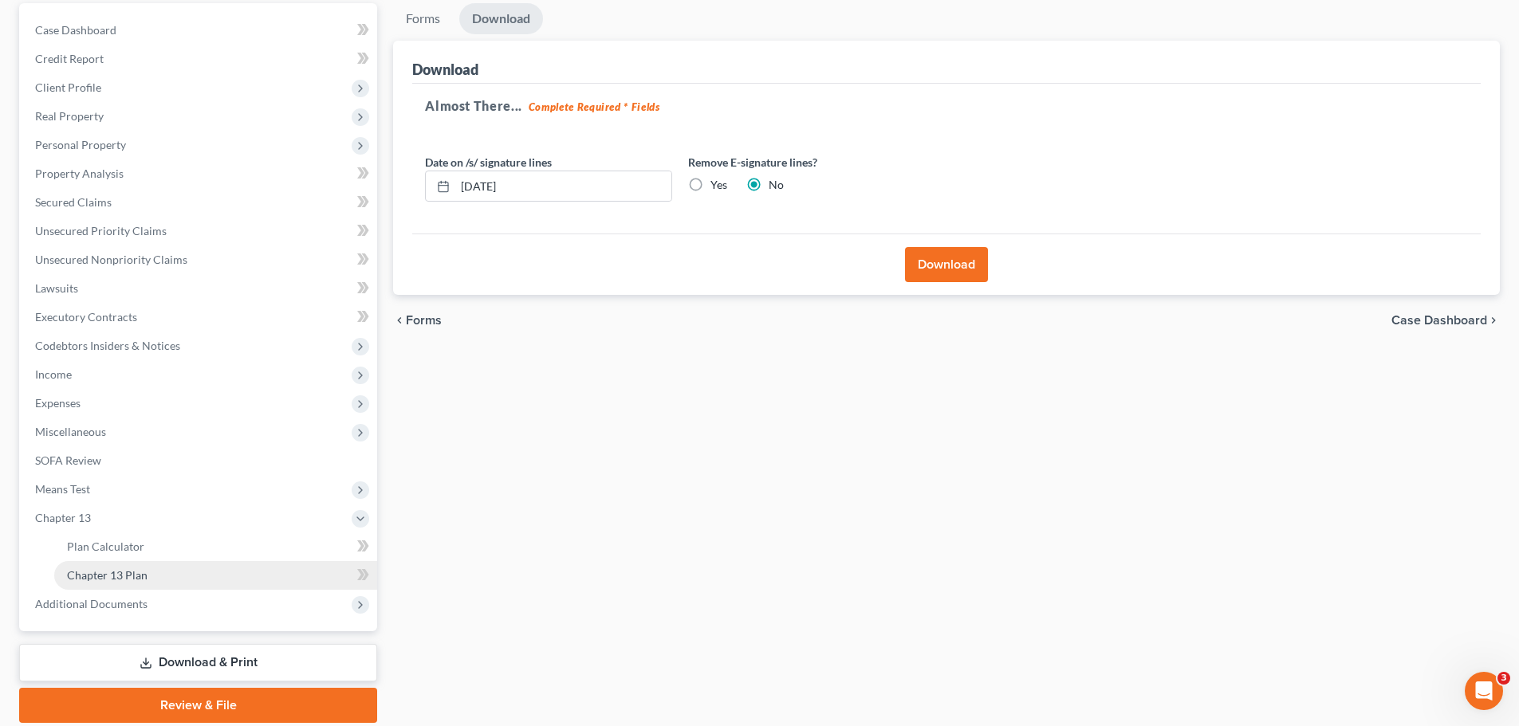
click at [116, 575] on span "Chapter 13 Plan" at bounding box center [107, 575] width 81 height 14
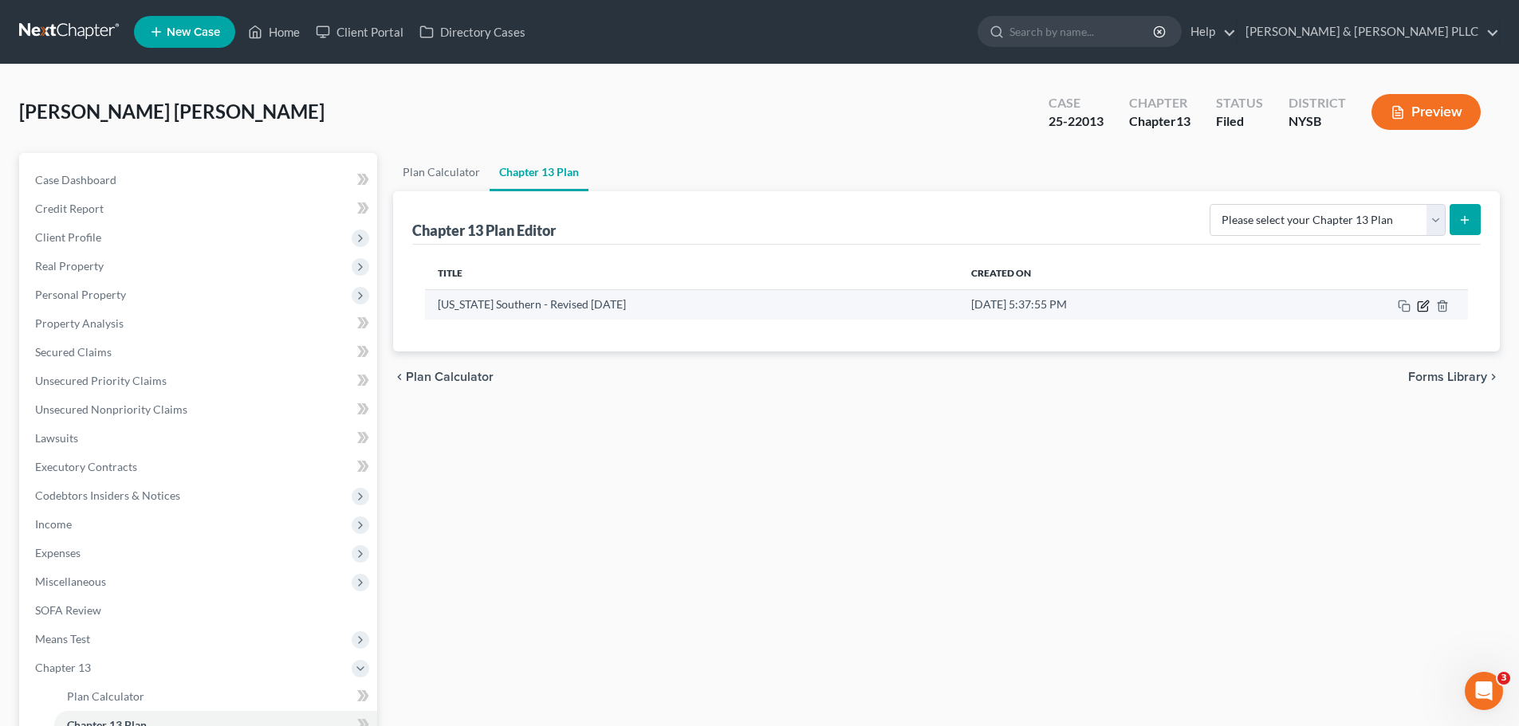
click at [1421, 307] on icon "button" at bounding box center [1424, 304] width 7 height 7
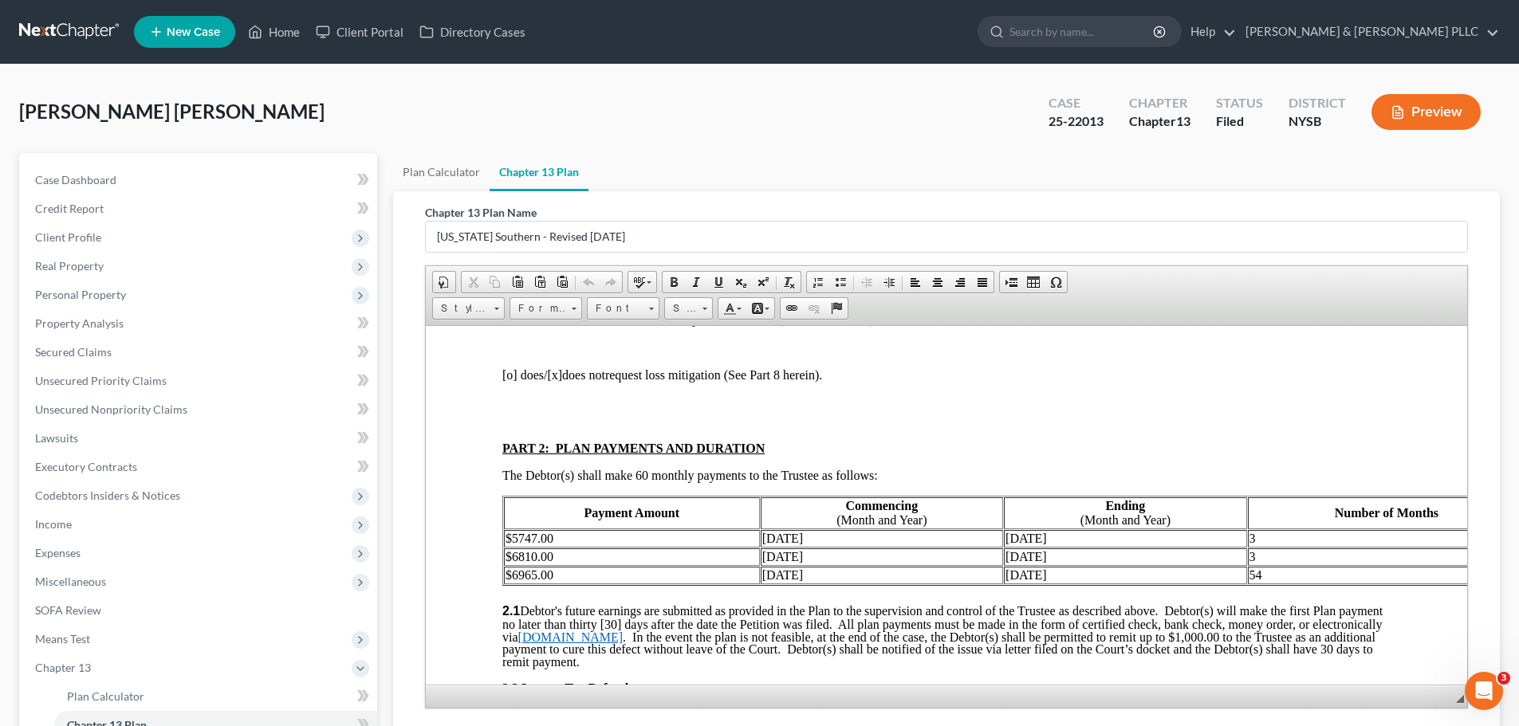
scroll to position [797, 0]
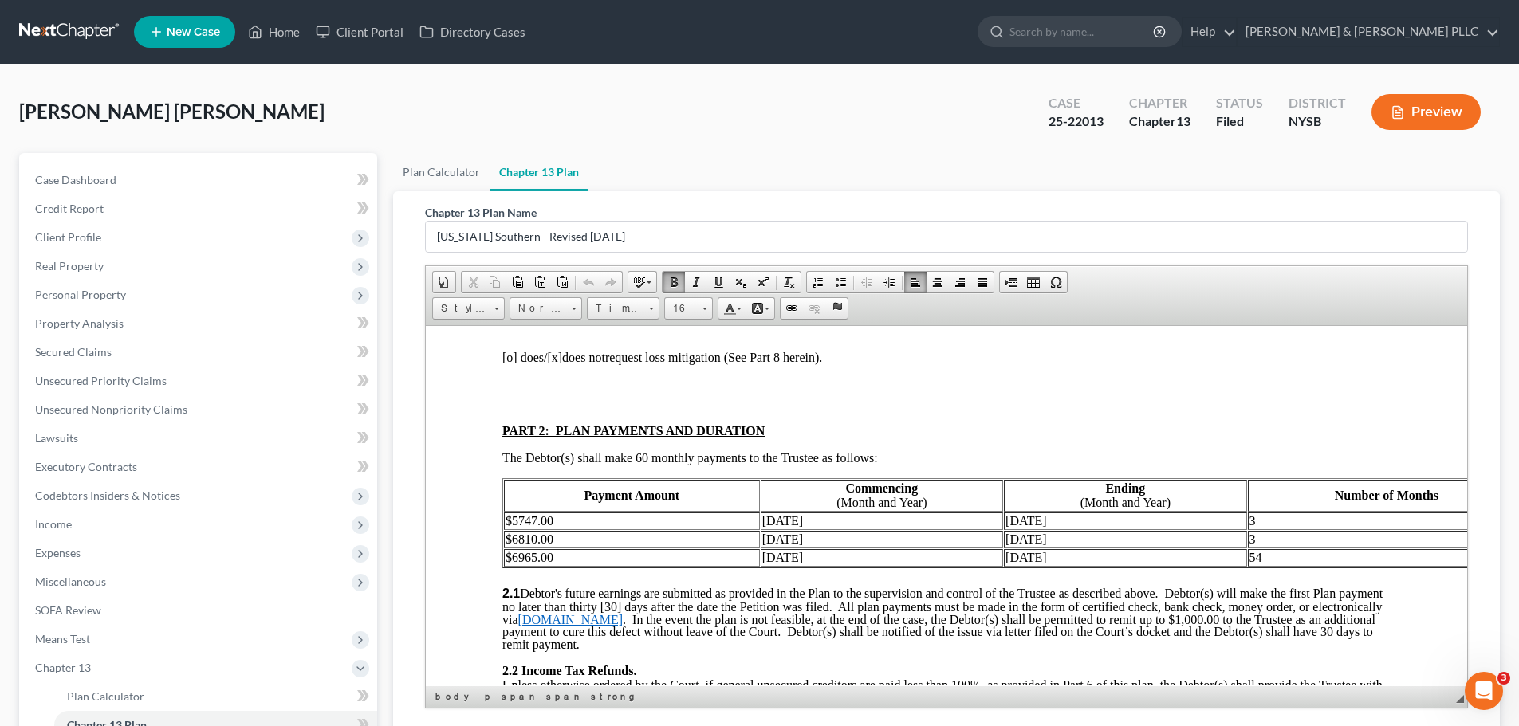
click at [1004, 530] on td "July 2025" at bounding box center [1125, 539] width 242 height 18
click at [1263, 530] on td "3" at bounding box center [1387, 539] width 278 height 18
drag, startPoint x: 535, startPoint y: 545, endPoint x: 513, endPoint y: 546, distance: 22.4
click at [513, 549] on td "$6965.00" at bounding box center [632, 558] width 256 height 18
click at [798, 549] on td "August 2025" at bounding box center [882, 558] width 242 height 18
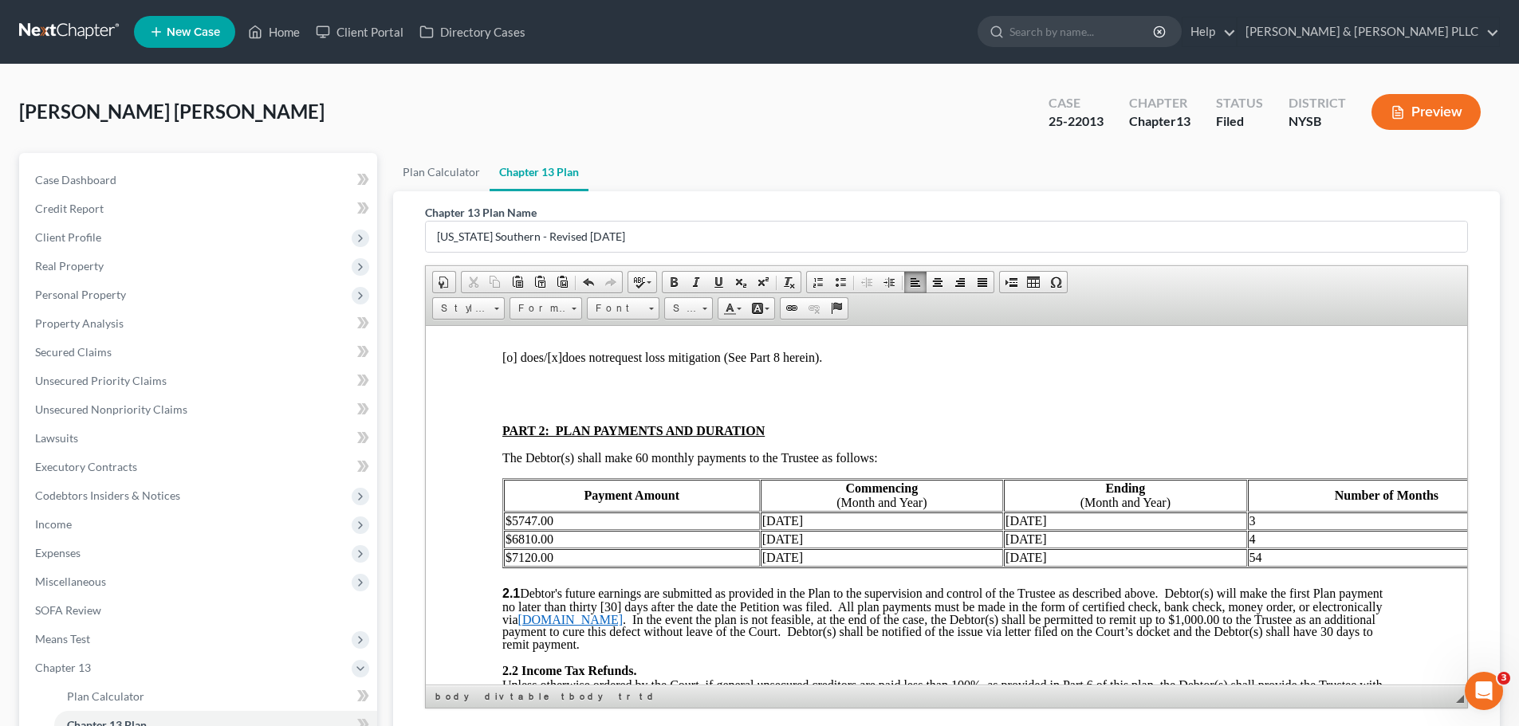
click at [1279, 549] on td "54" at bounding box center [1387, 558] width 278 height 18
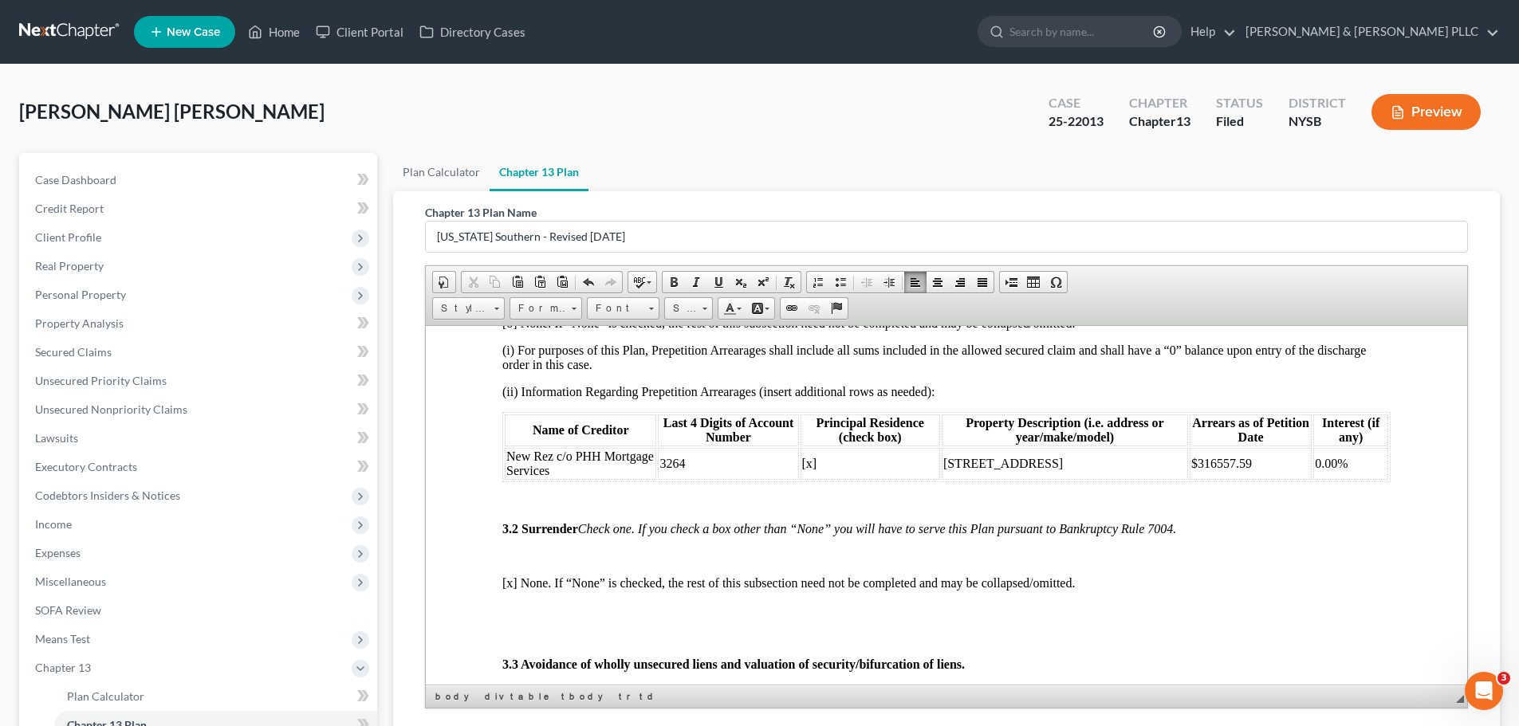
scroll to position [1595, 0]
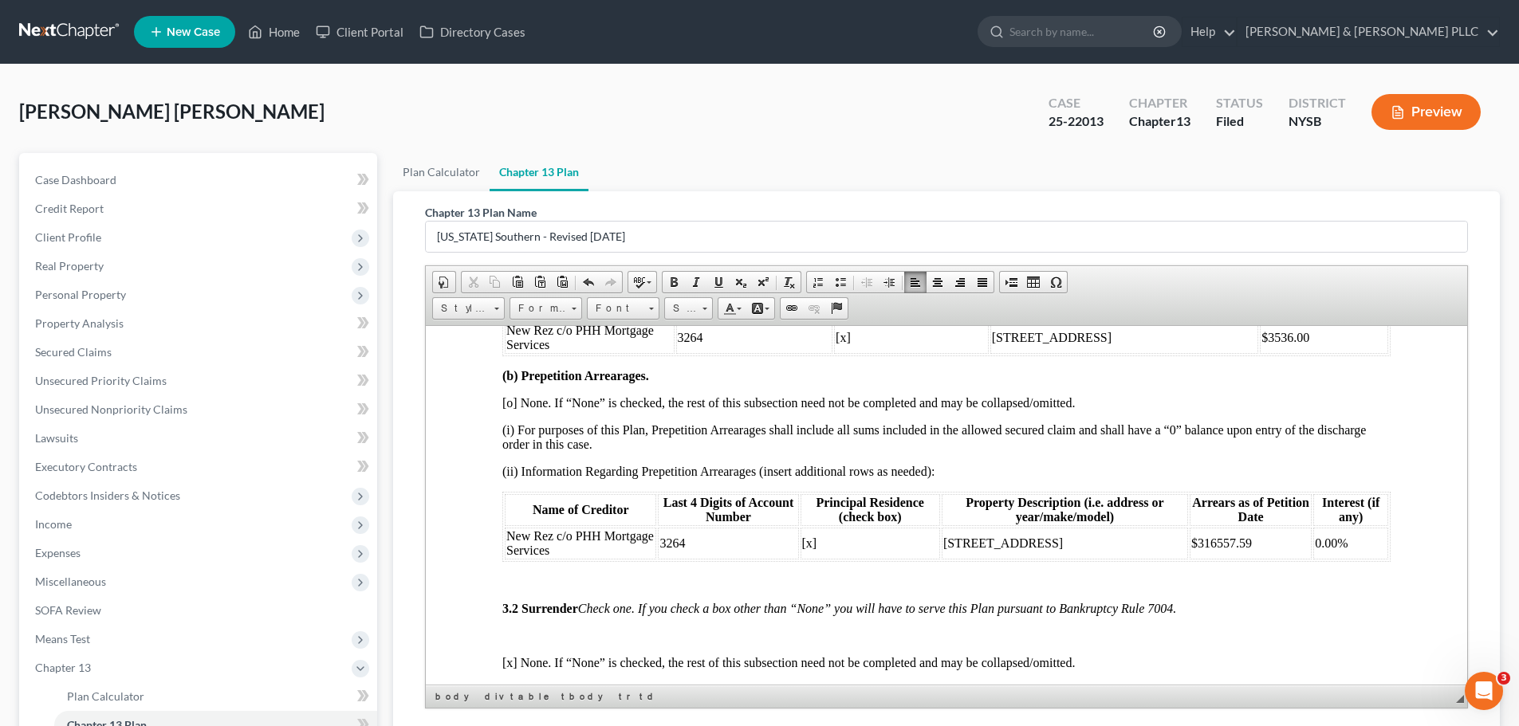
click at [1359, 533] on td "0.00%" at bounding box center [1350, 543] width 75 height 32
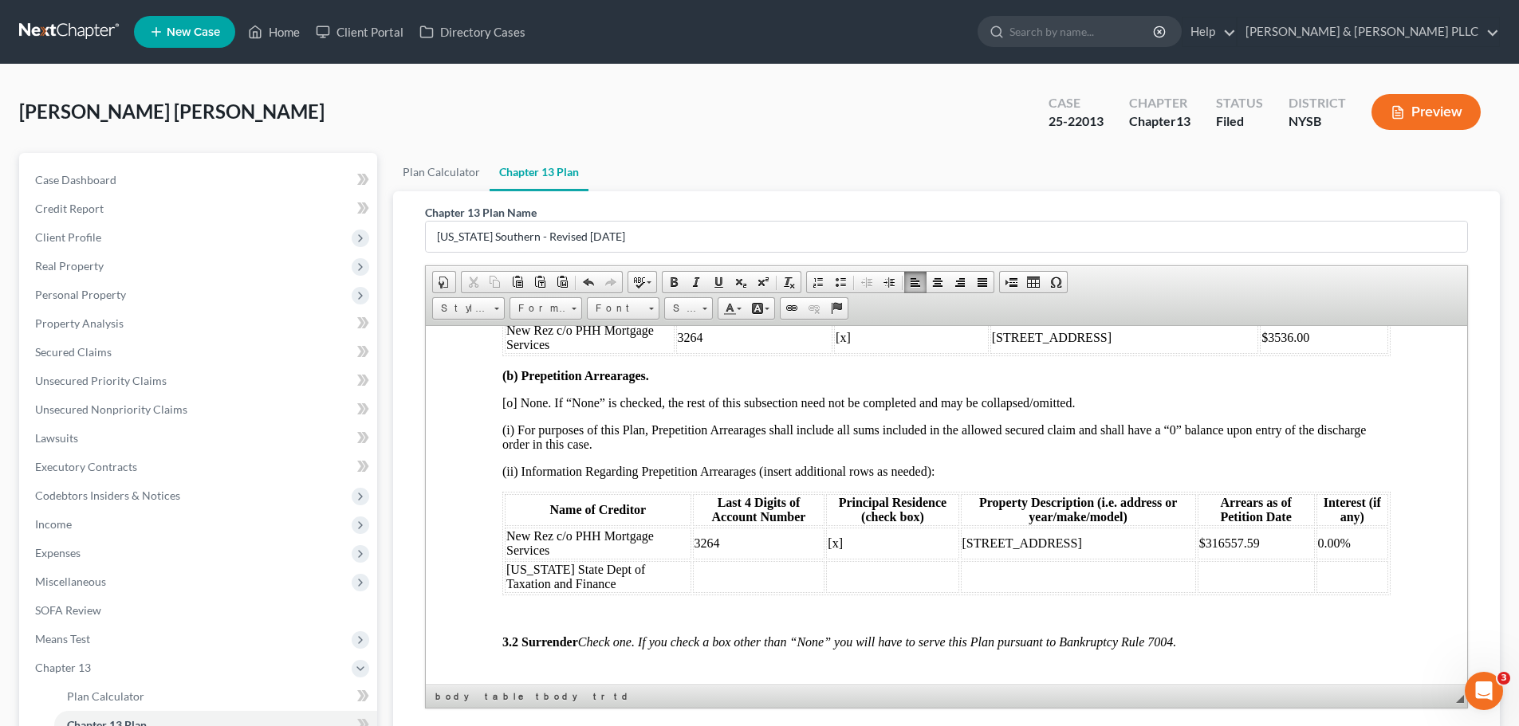
click at [703, 563] on td at bounding box center [759, 577] width 132 height 32
click at [1199, 562] on td at bounding box center [1256, 577] width 117 height 32
click at [1198, 562] on td "27,688.16" at bounding box center [1256, 577] width 117 height 32
click at [1324, 561] on td at bounding box center [1352, 577] width 72 height 32
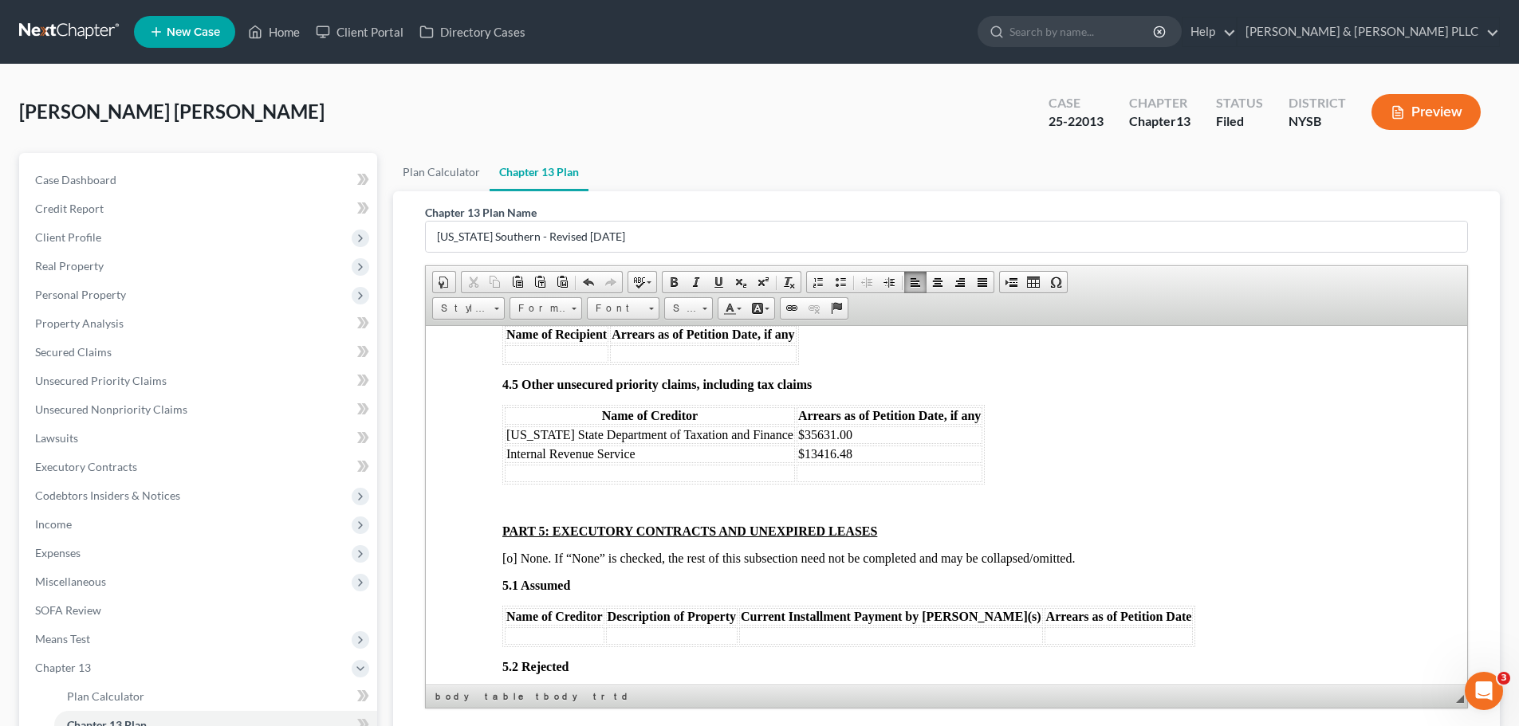
scroll to position [3109, 0]
click at [849, 425] on td "$35631.00" at bounding box center [890, 434] width 186 height 18
click at [856, 444] on td "$13416.48" at bounding box center [890, 453] width 186 height 18
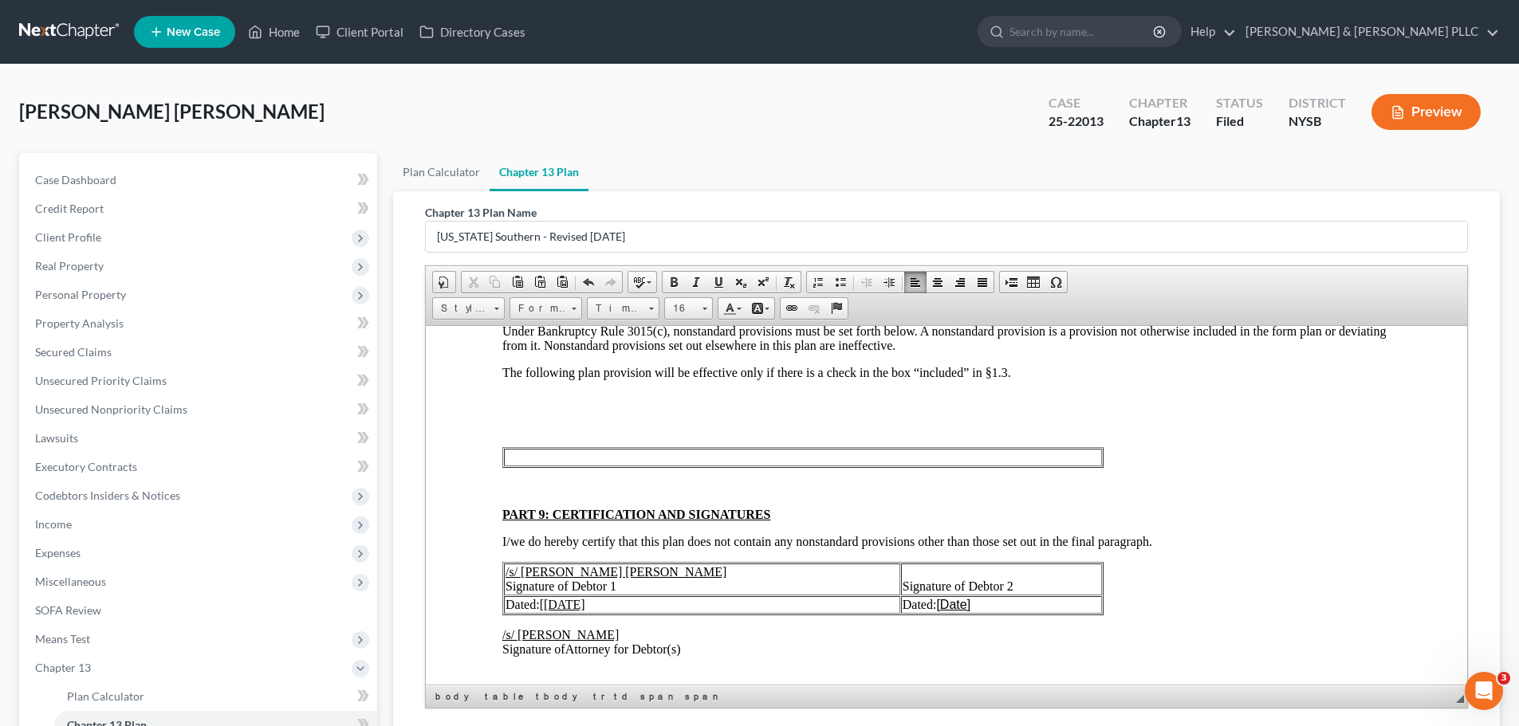
scroll to position [3907, 0]
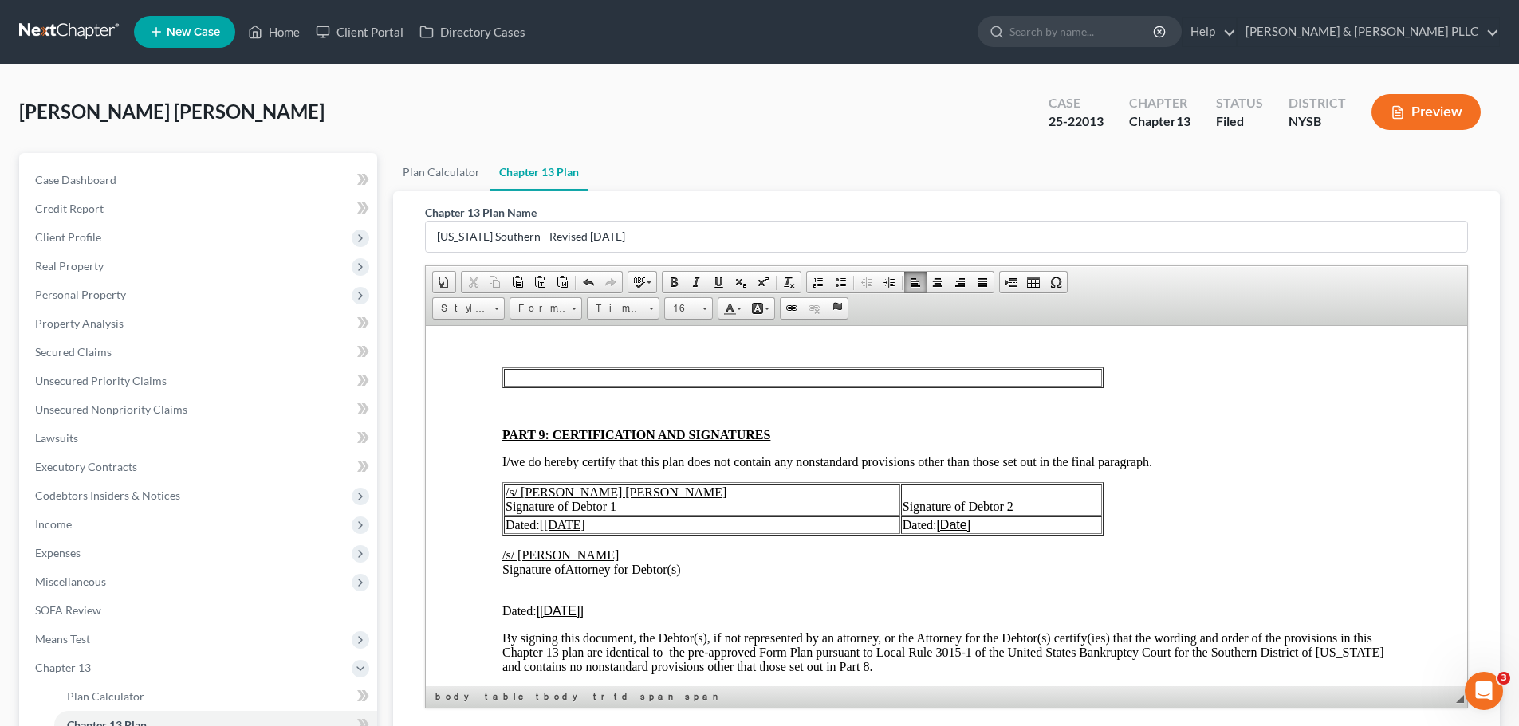
click at [566, 517] on u "[July 2, 2025" at bounding box center [562, 524] width 45 height 14
click at [543, 604] on u "[July 2, 2025]" at bounding box center [560, 611] width 47 height 14
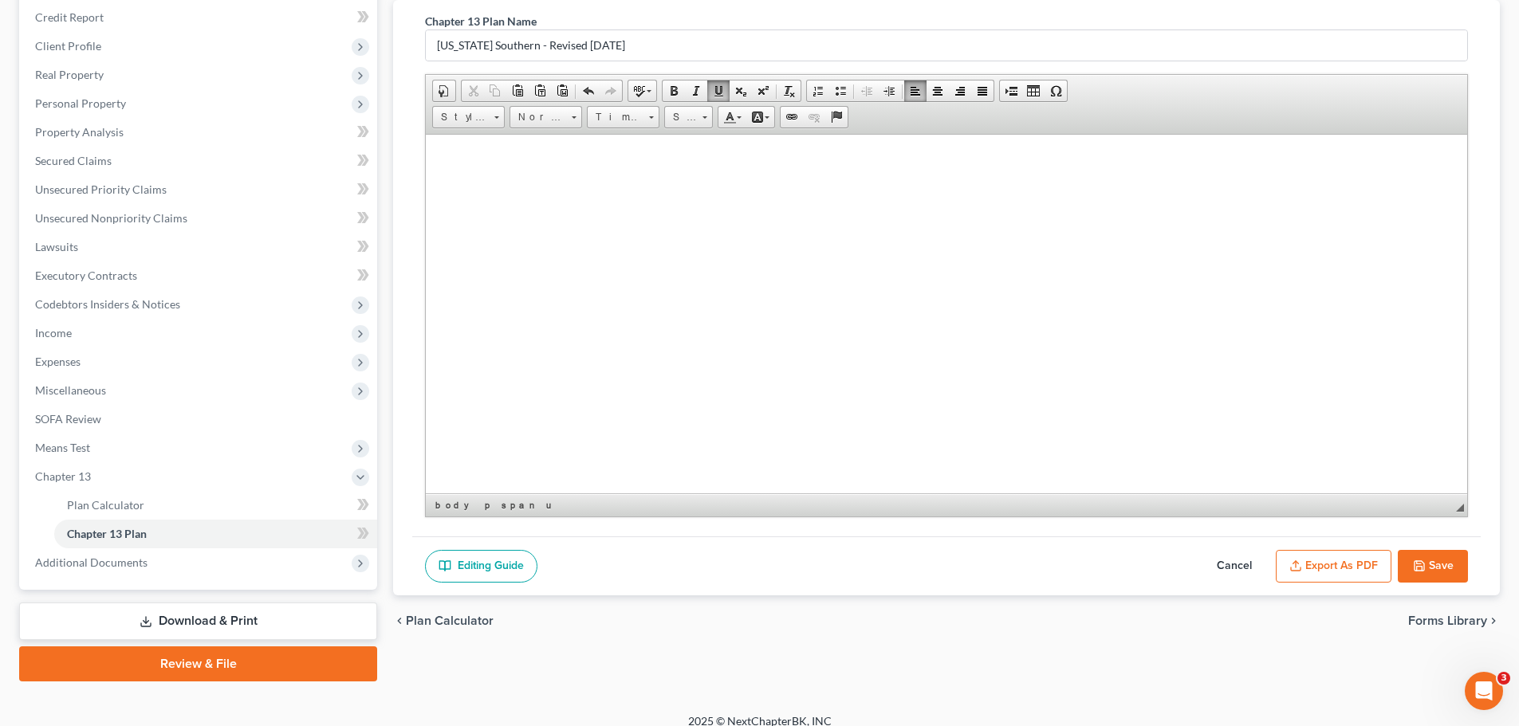
scroll to position [207, 0]
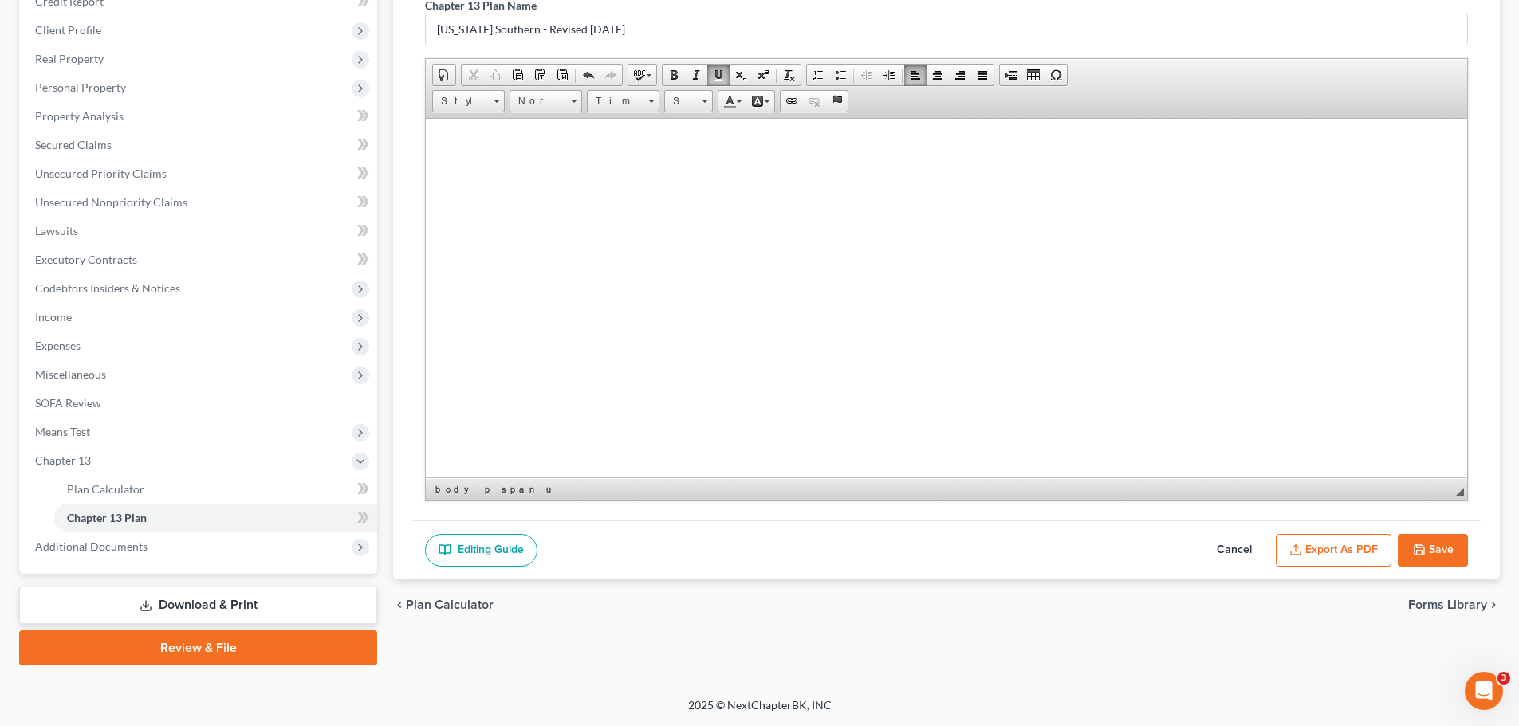
click at [1430, 546] on button "Save" at bounding box center [1433, 550] width 70 height 33
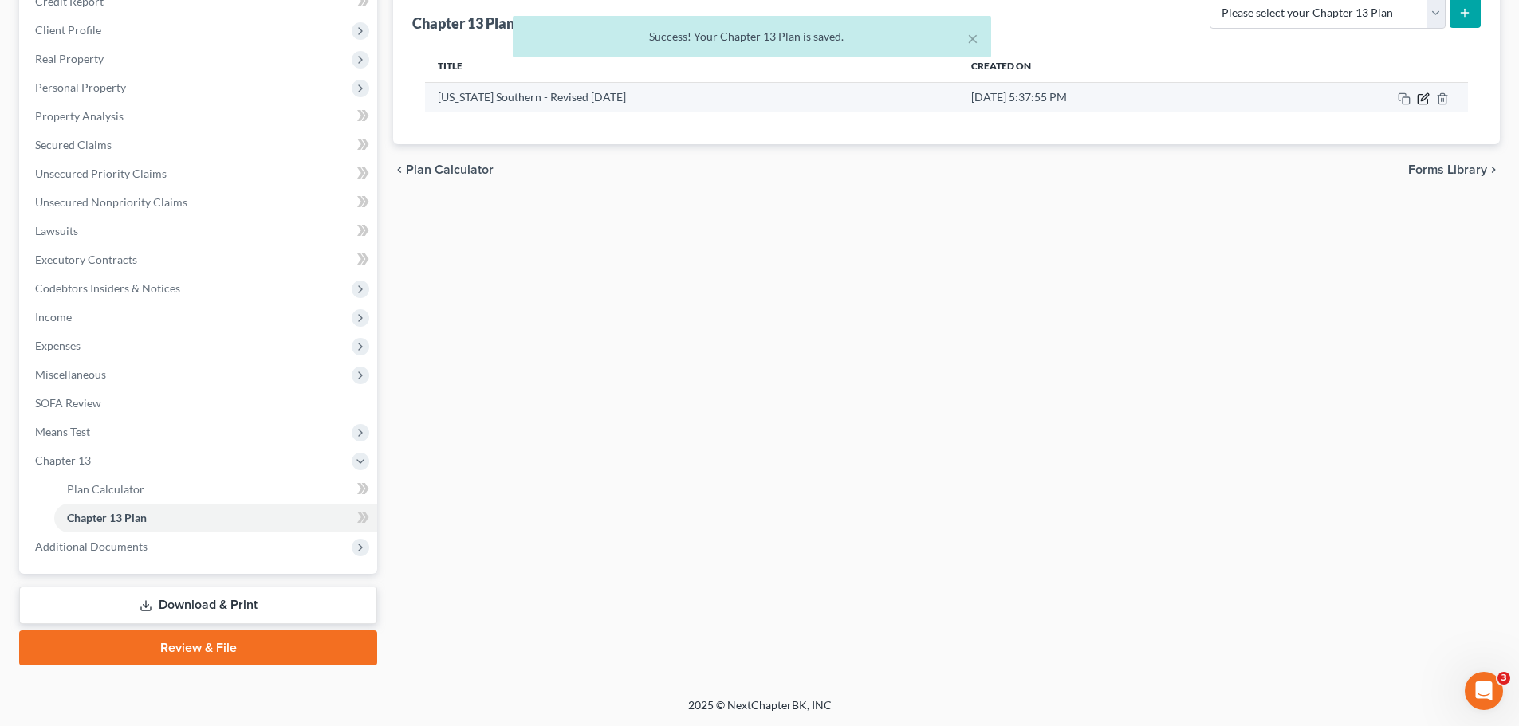
click at [1422, 92] on icon "button" at bounding box center [1423, 98] width 13 height 13
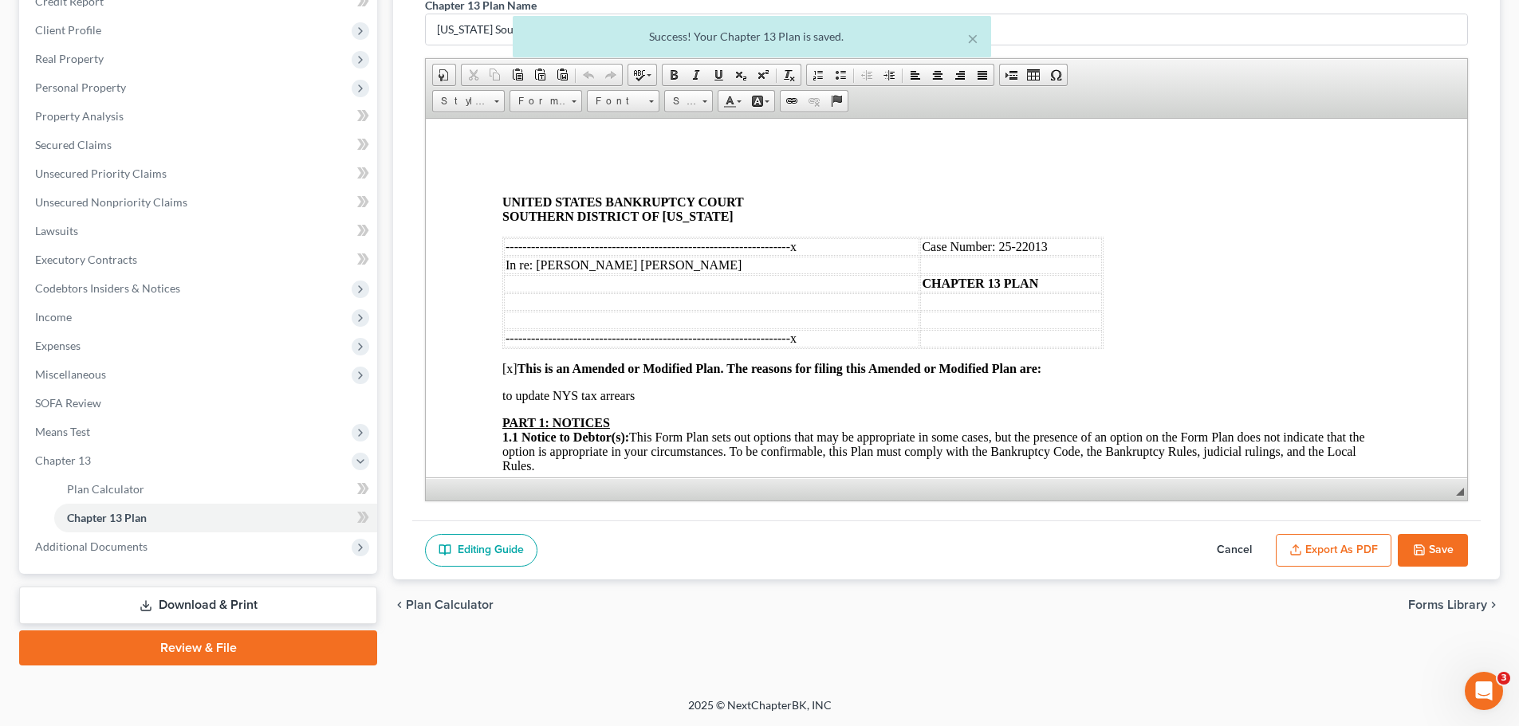
scroll to position [0, 0]
click at [1339, 542] on button "Export as PDF" at bounding box center [1334, 550] width 116 height 33
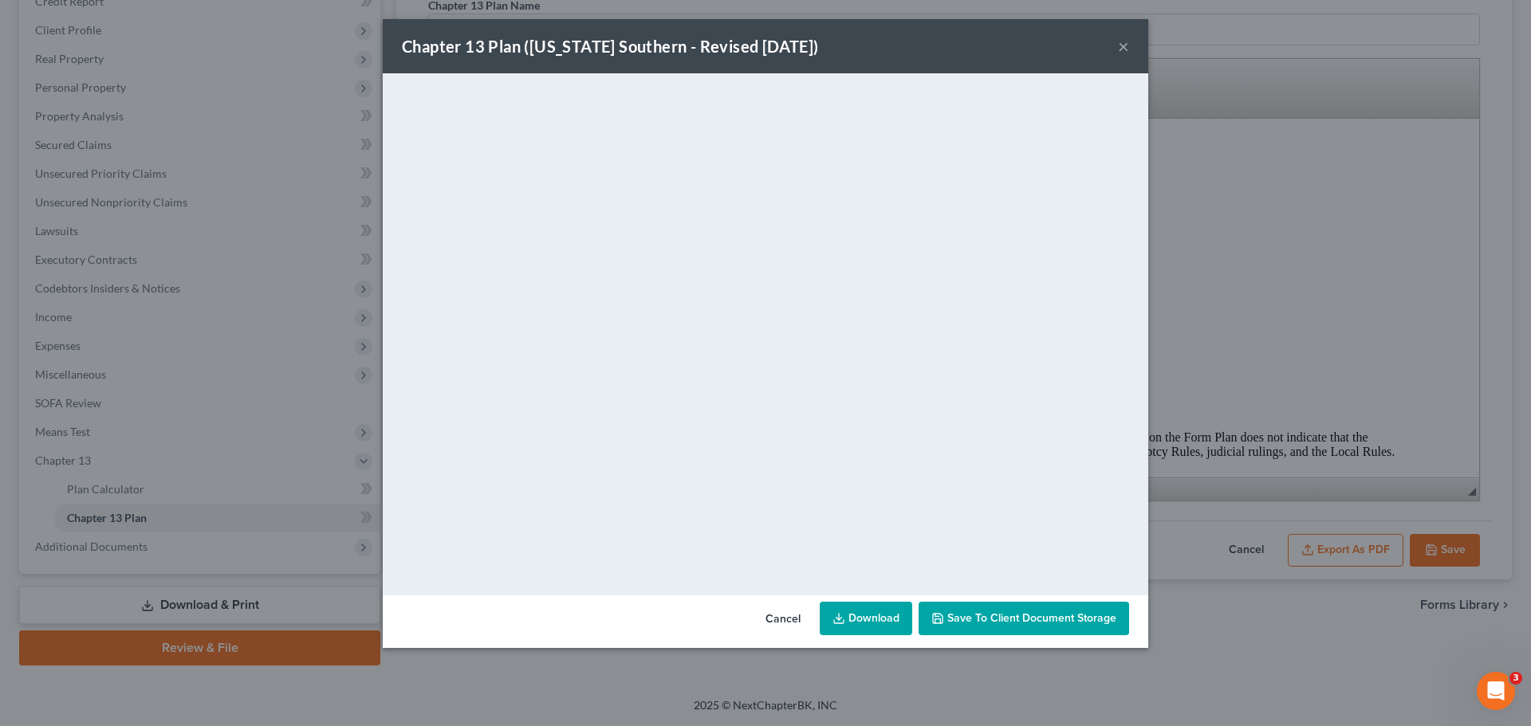
click at [867, 614] on link "Download" at bounding box center [866, 618] width 92 height 33
click at [1126, 43] on button "×" at bounding box center [1123, 46] width 11 height 19
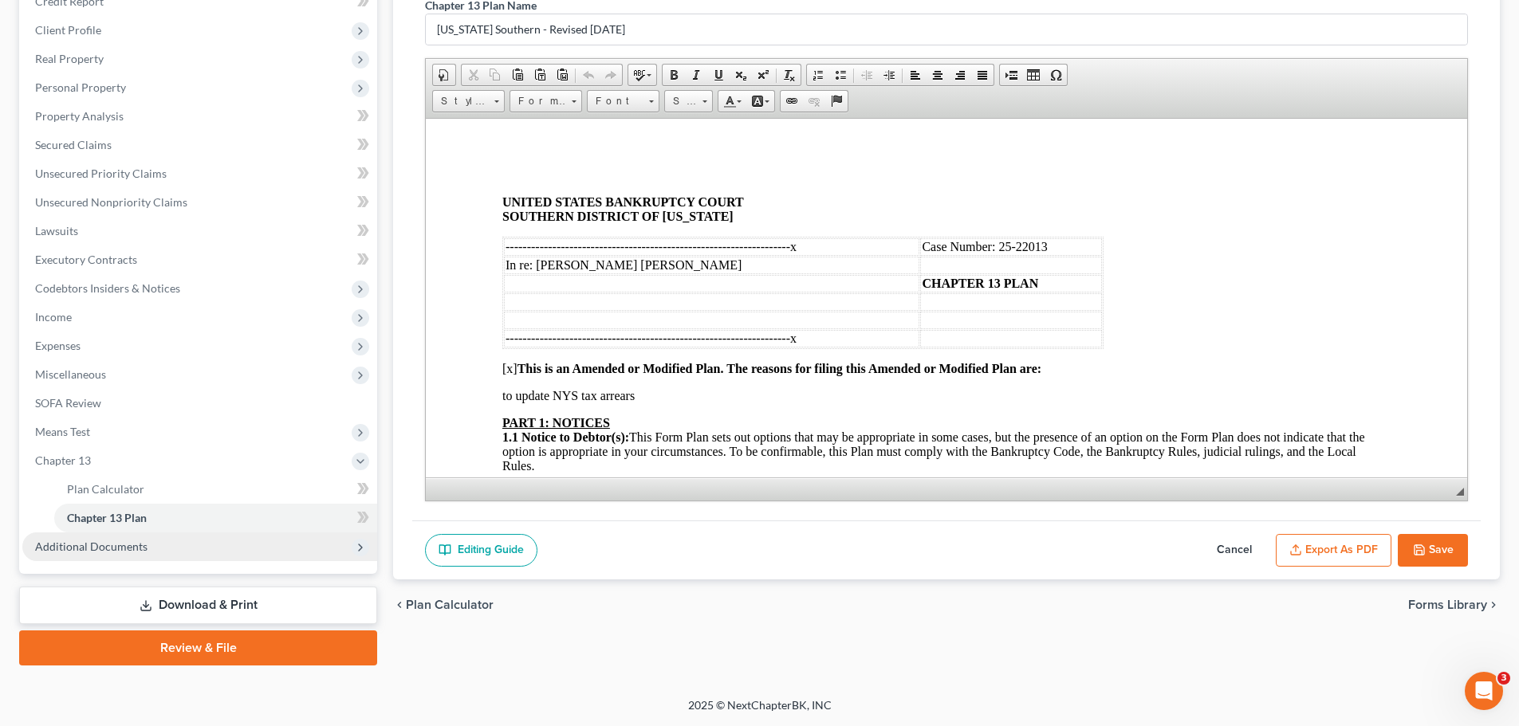
click at [111, 543] on span "Additional Documents" at bounding box center [91, 547] width 112 height 14
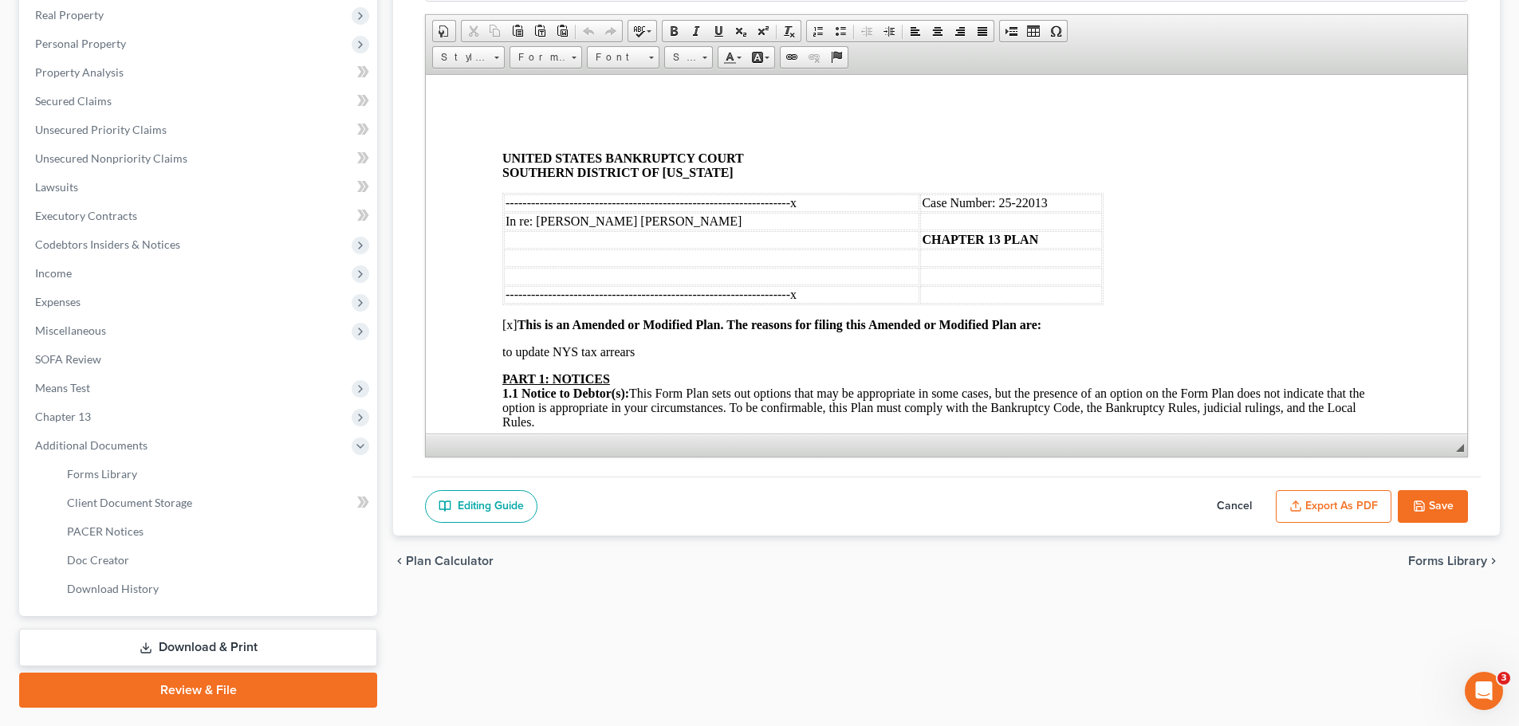
scroll to position [293, 0]
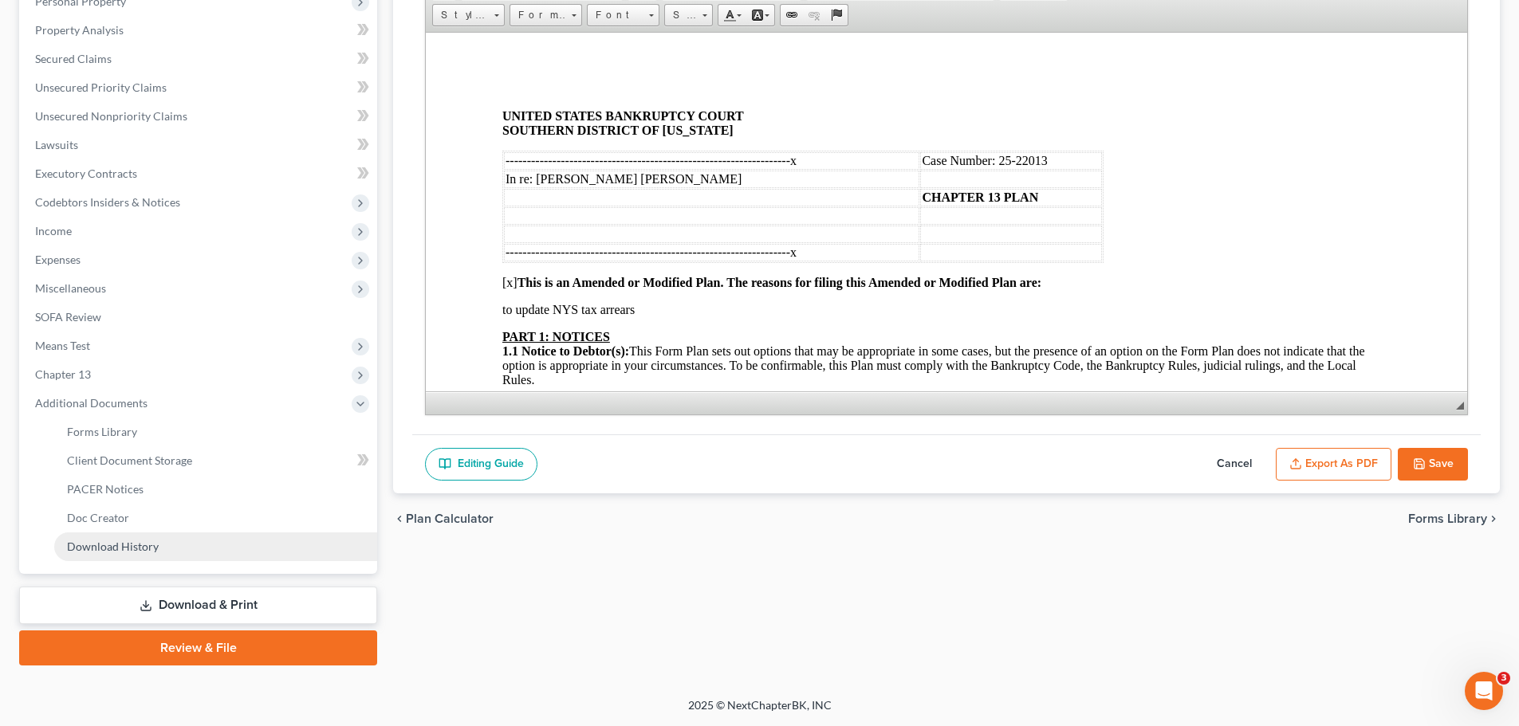
click at [124, 540] on span "Download History" at bounding box center [113, 547] width 92 height 14
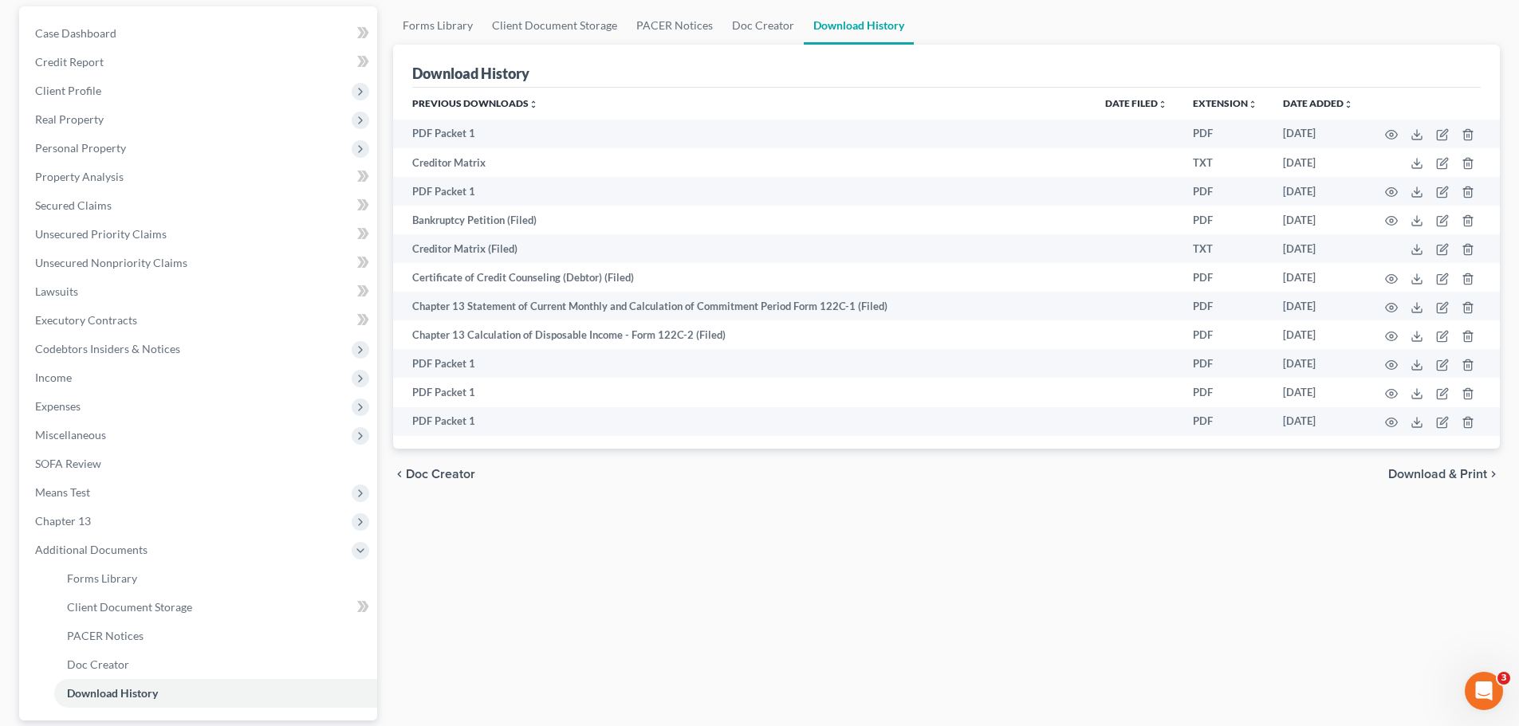
scroll to position [159, 0]
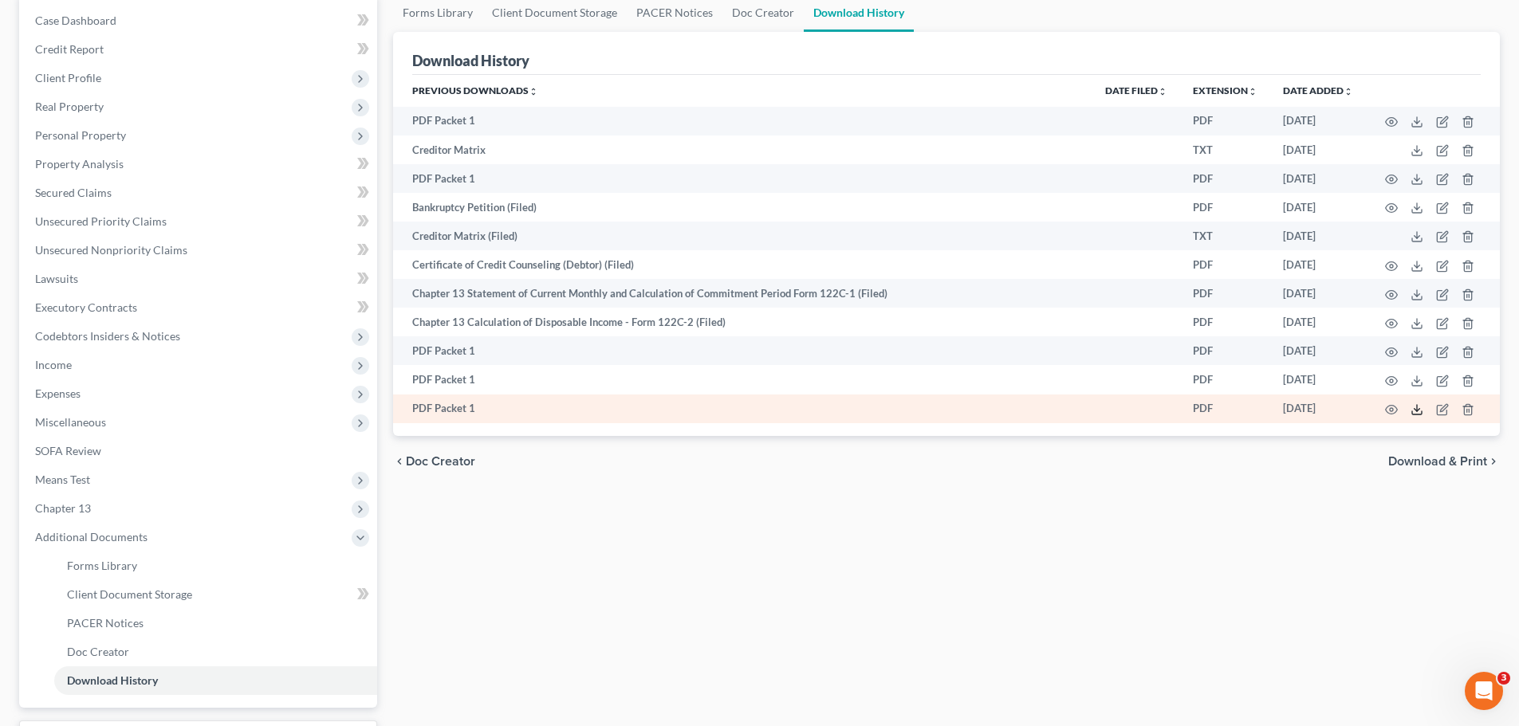
click at [1418, 409] on icon at bounding box center [1416, 409] width 13 height 13
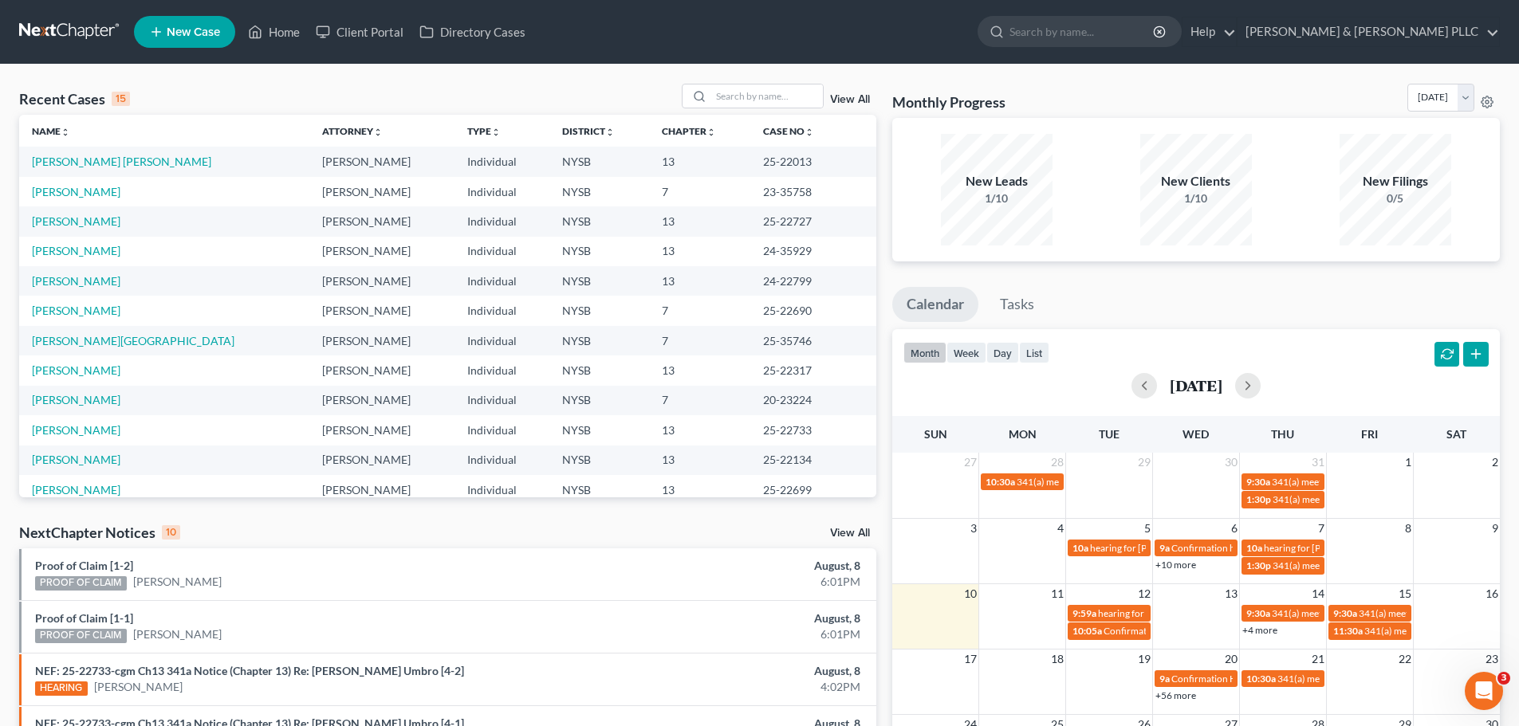
click at [662, 23] on ul "New Case Home Client Portal Directory Cases - No Result - See all results Or Pr…" at bounding box center [817, 31] width 1366 height 41
click at [1104, 29] on input "search" at bounding box center [1082, 32] width 146 height 30
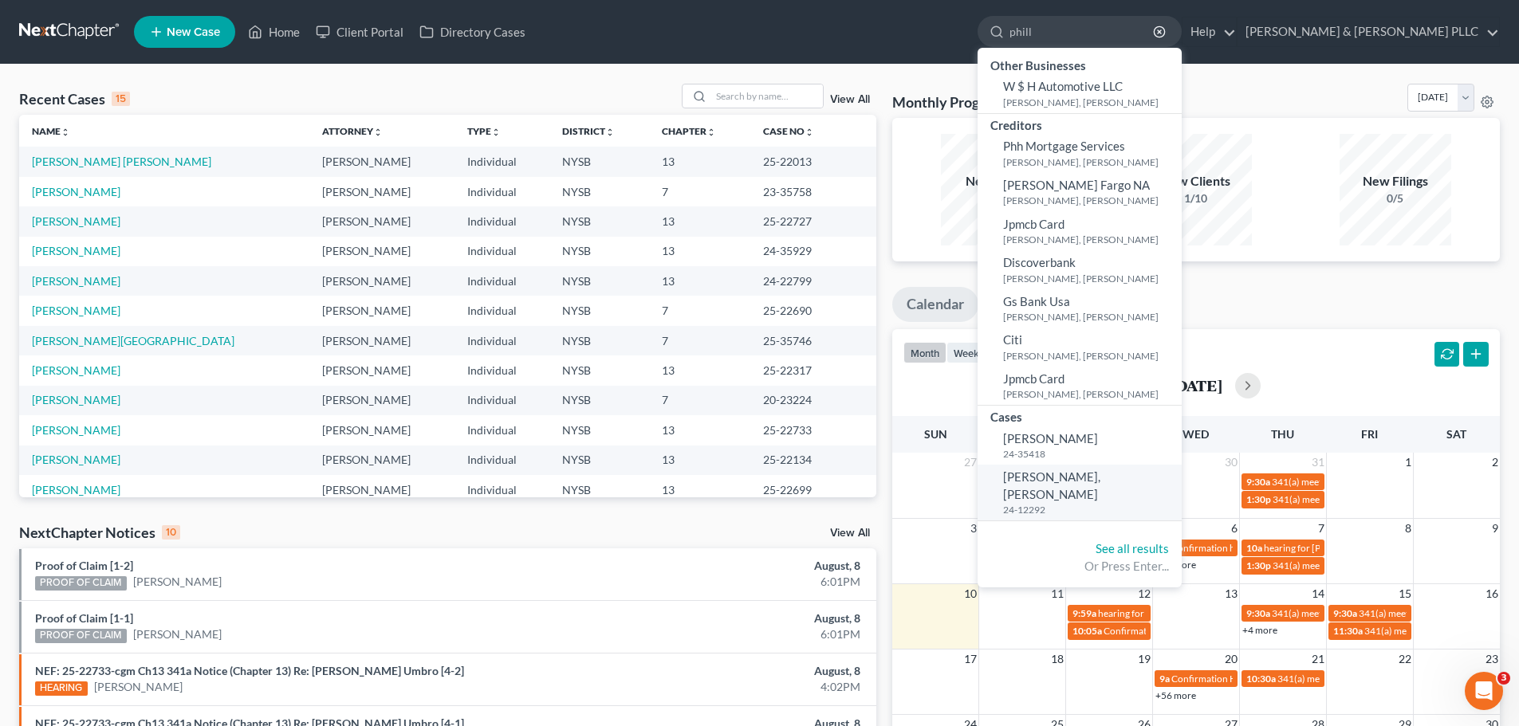
type input "phill"
click at [1099, 503] on small "24-12292" at bounding box center [1090, 510] width 175 height 14
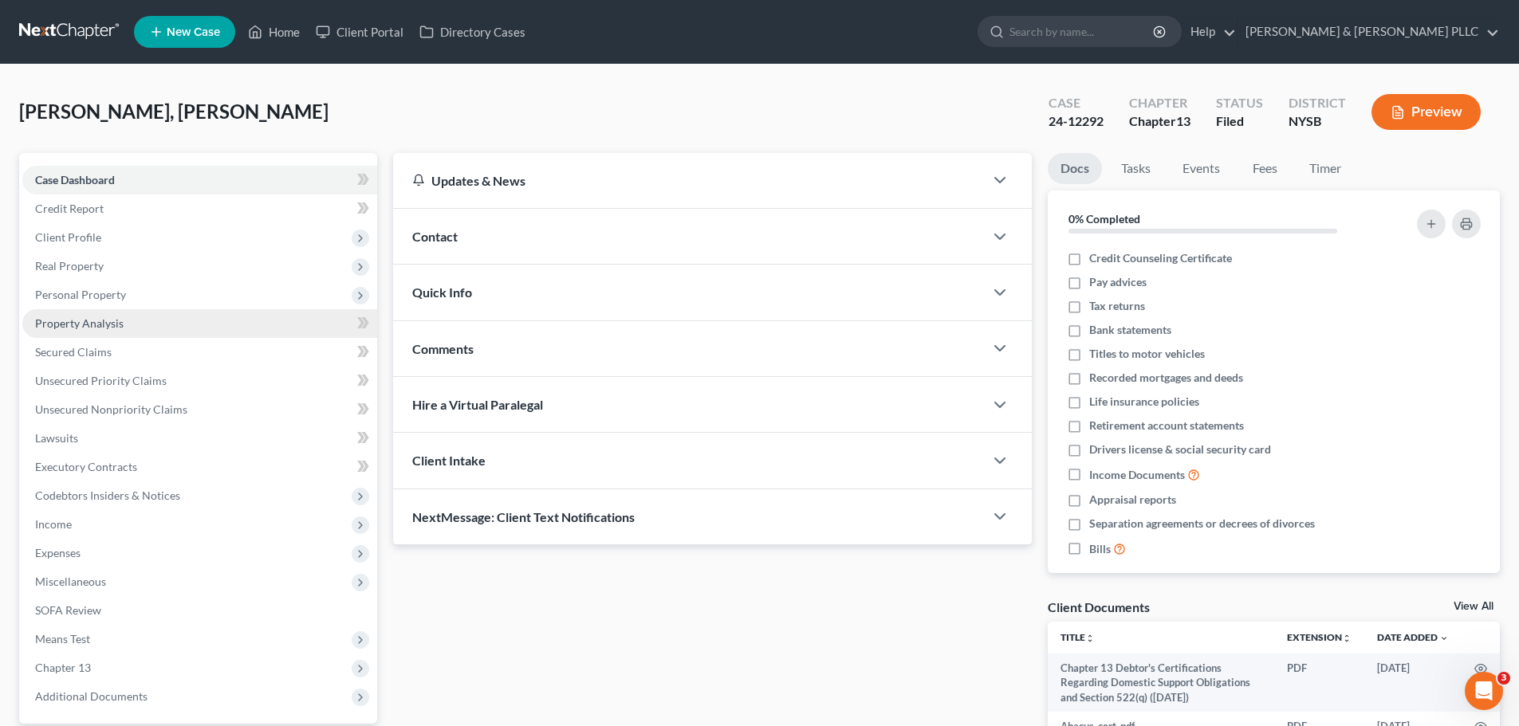
scroll to position [150, 0]
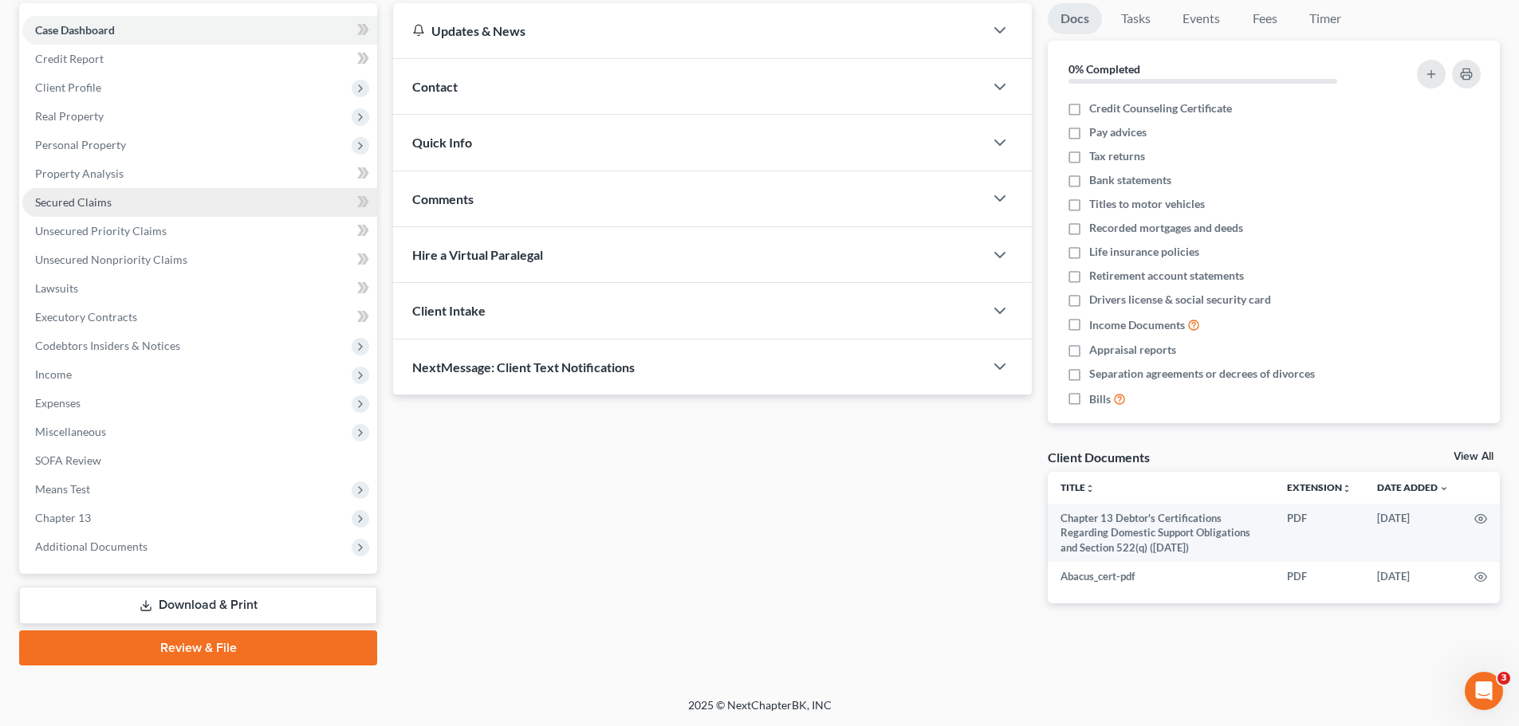
click at [85, 205] on span "Secured Claims" at bounding box center [73, 202] width 77 height 14
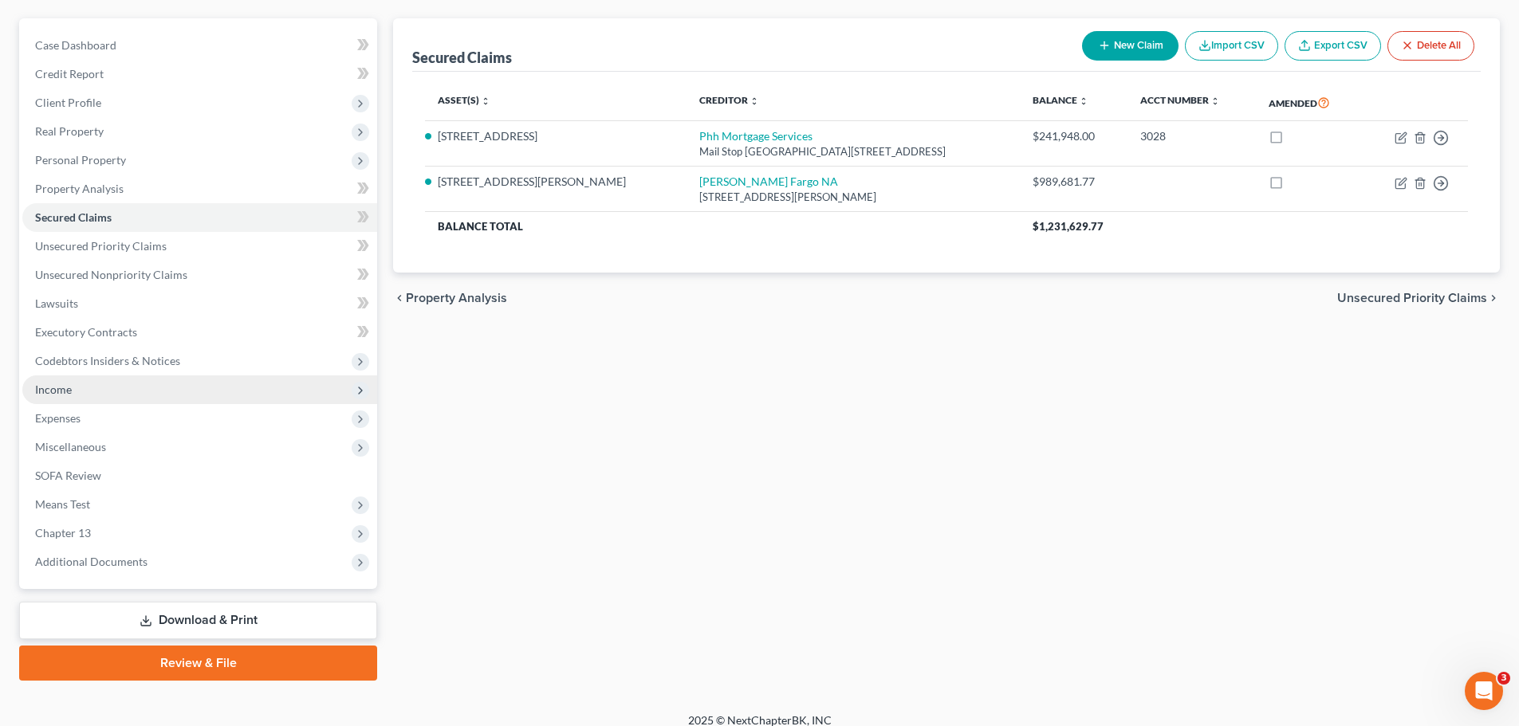
scroll to position [150, 0]
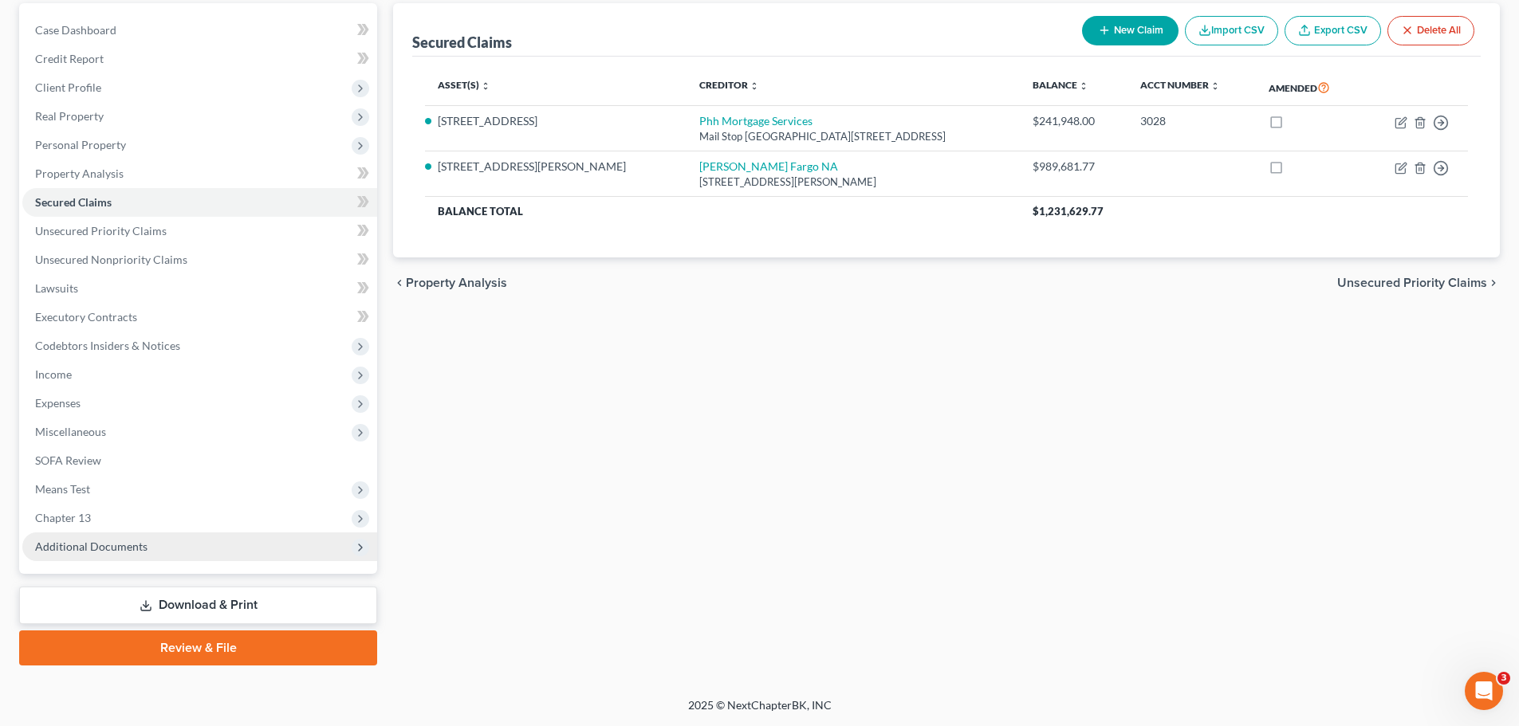
click at [115, 554] on span "Additional Documents" at bounding box center [199, 547] width 355 height 29
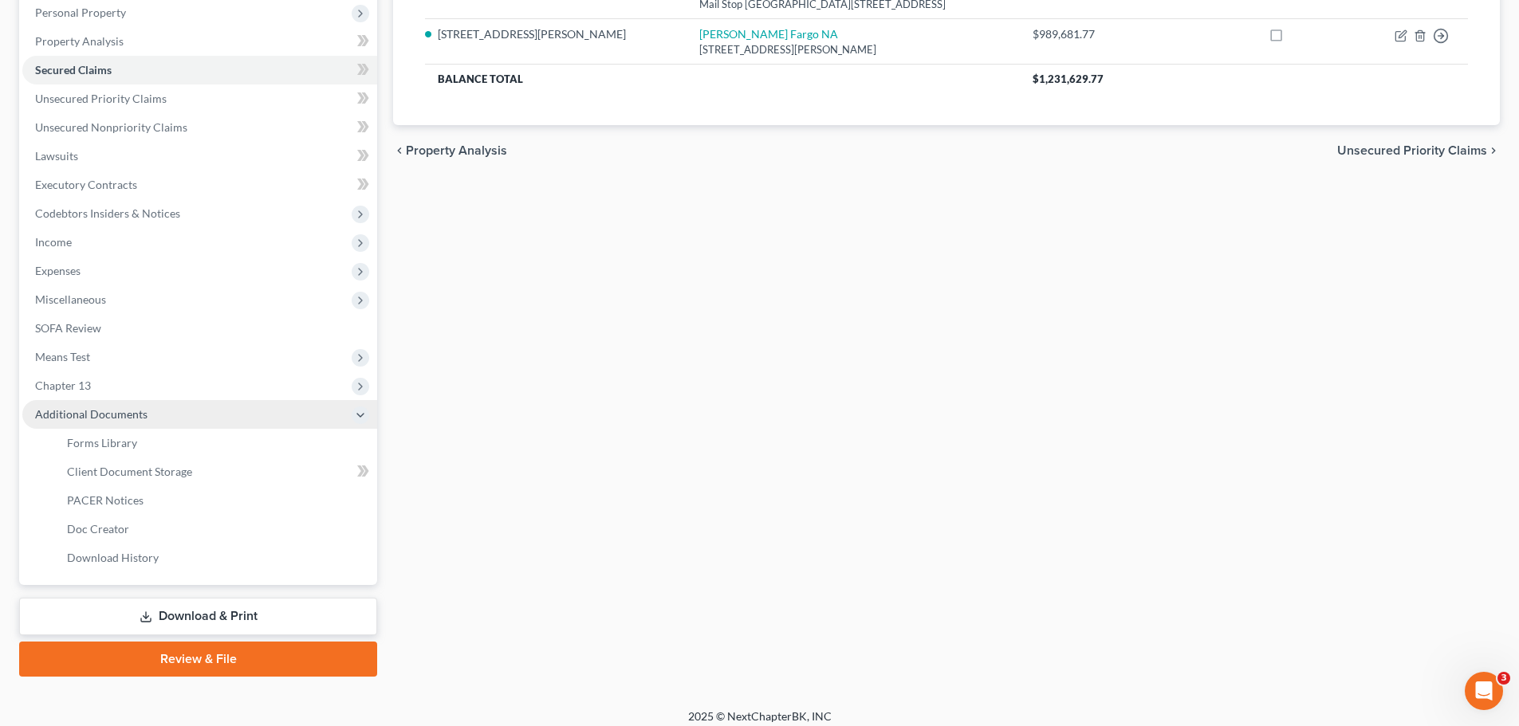
scroll to position [293, 0]
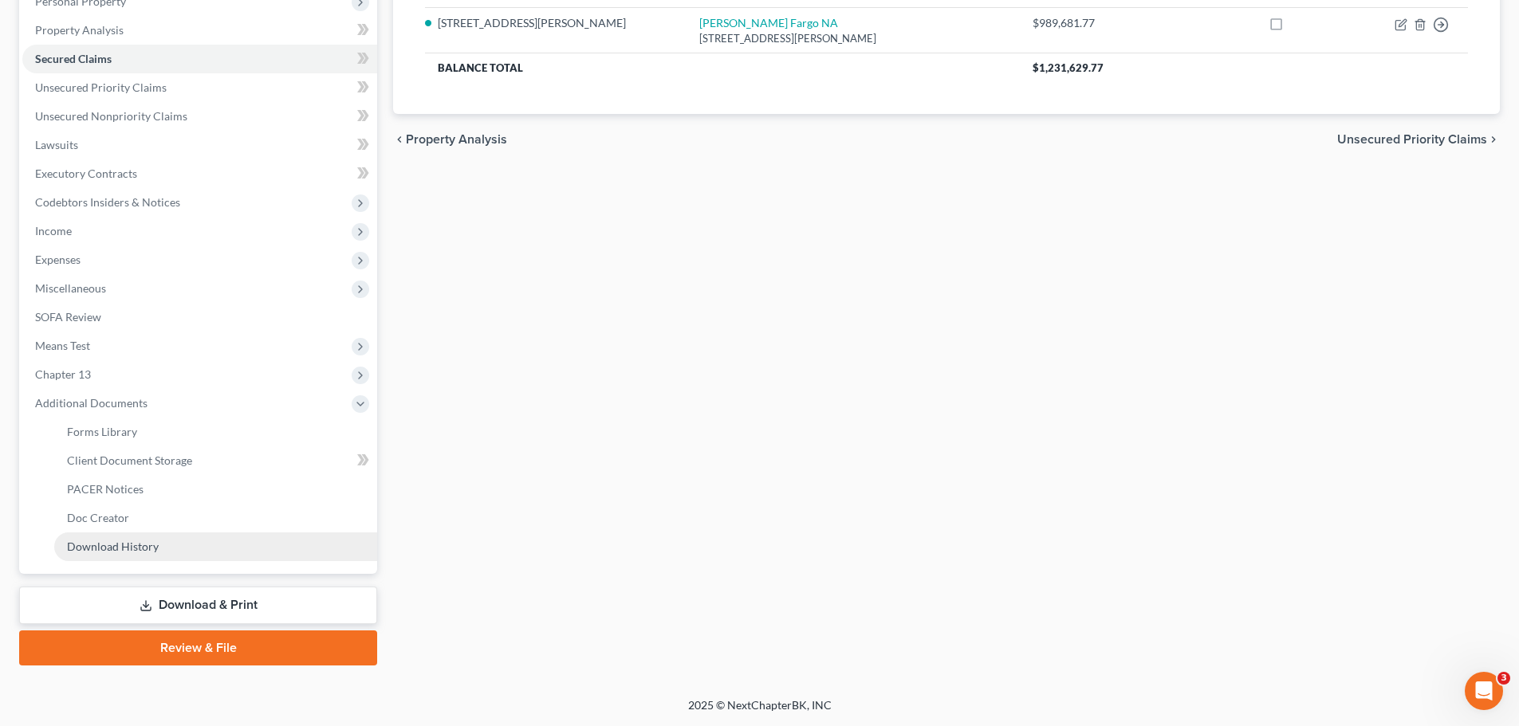
click at [116, 551] on span "Download History" at bounding box center [113, 547] width 92 height 14
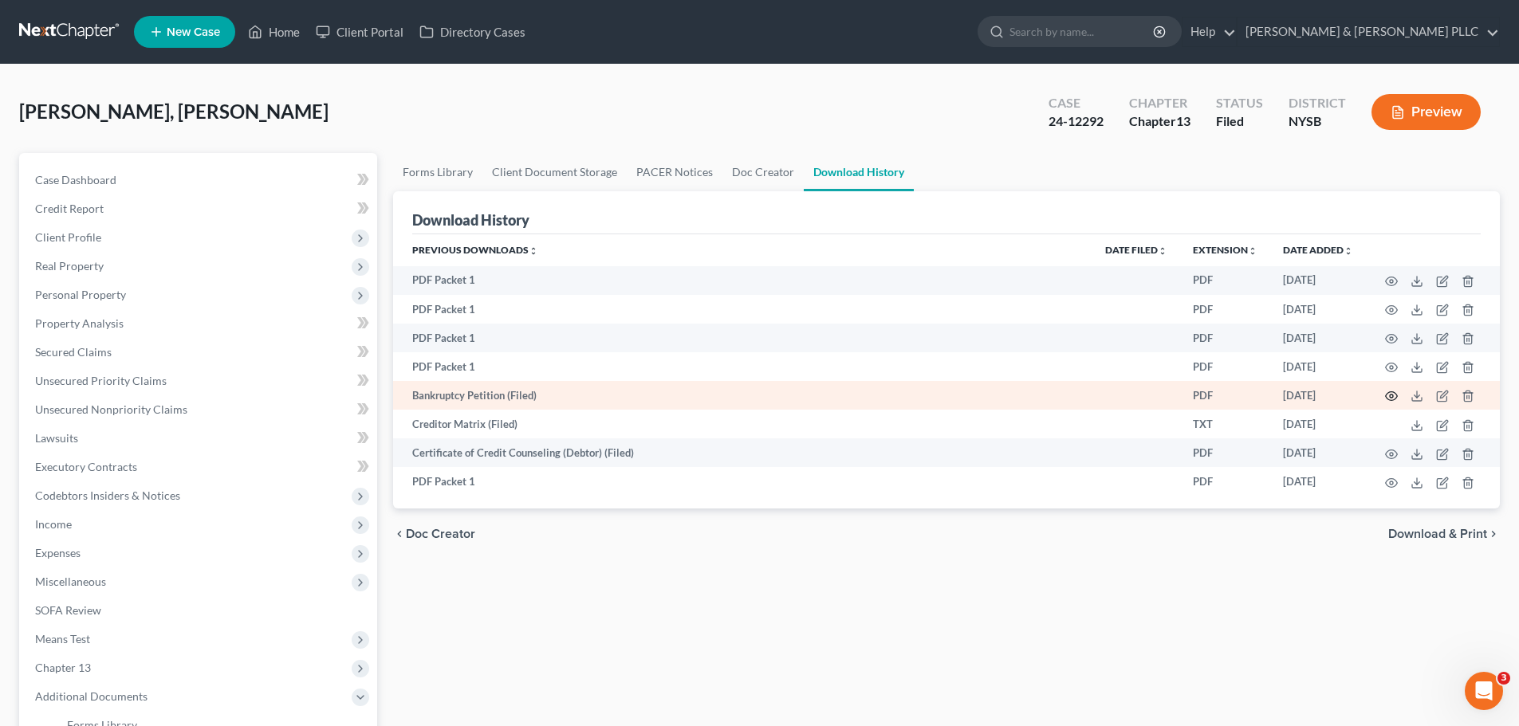
click at [1389, 391] on icon "button" at bounding box center [1391, 396] width 13 height 13
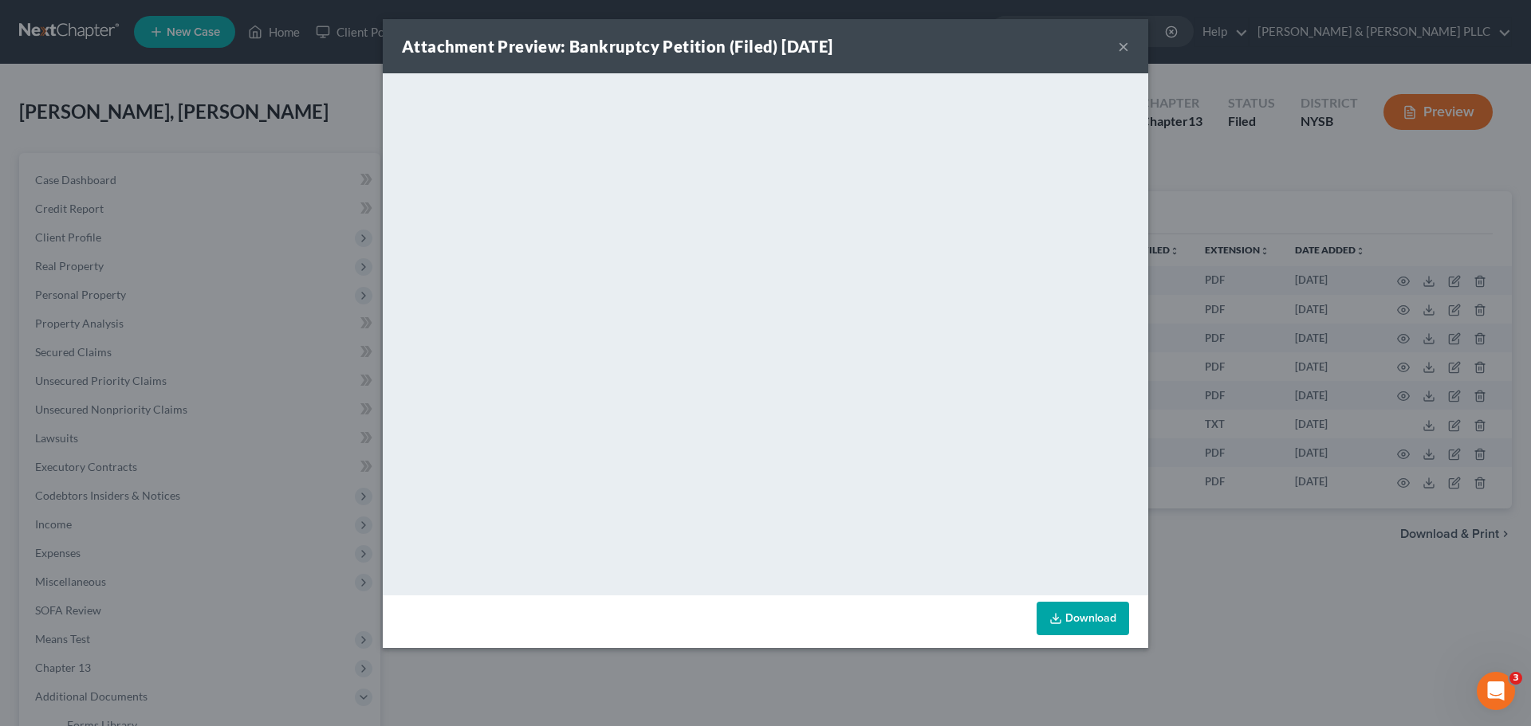
click at [1124, 45] on button "×" at bounding box center [1123, 46] width 11 height 19
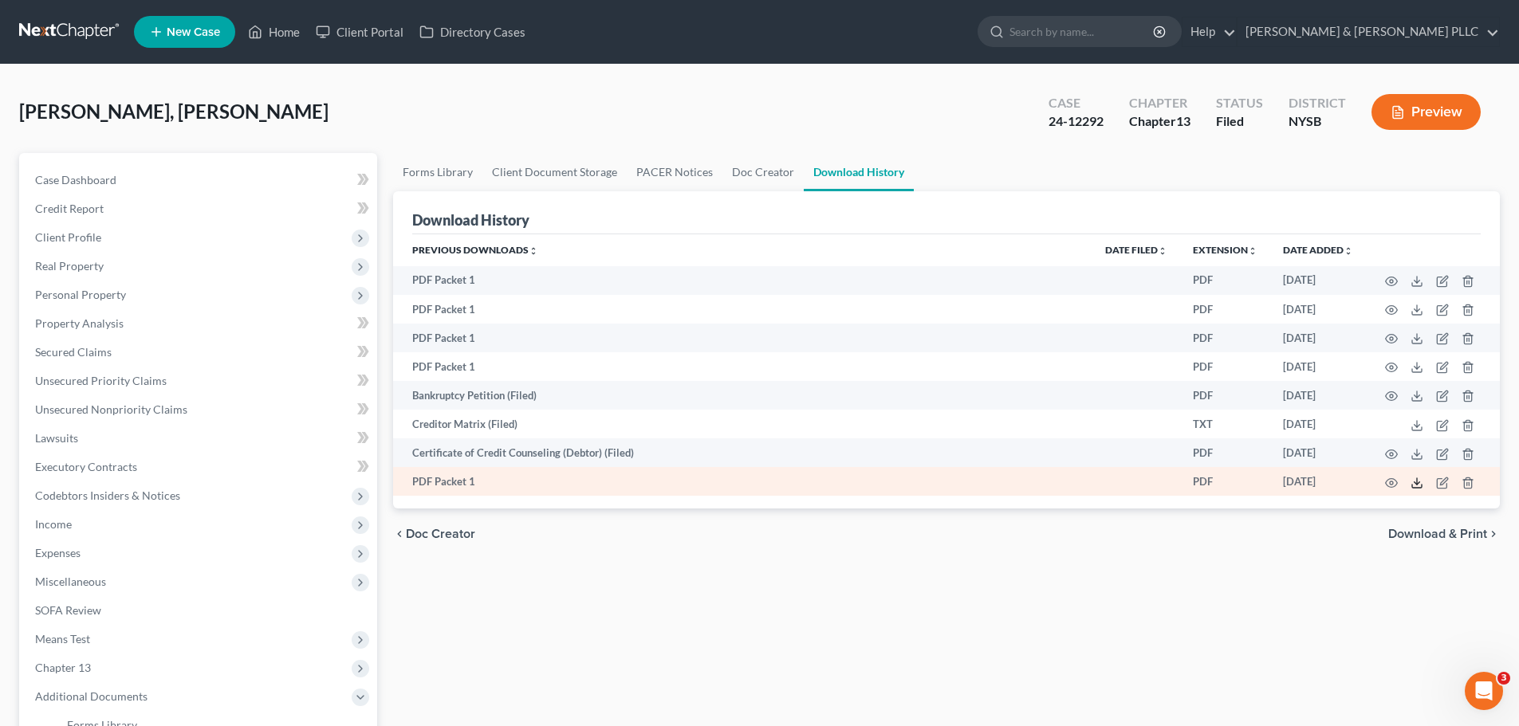
click at [1416, 486] on icon at bounding box center [1416, 483] width 13 height 13
